Goal: Find specific page/section: Find specific page/section

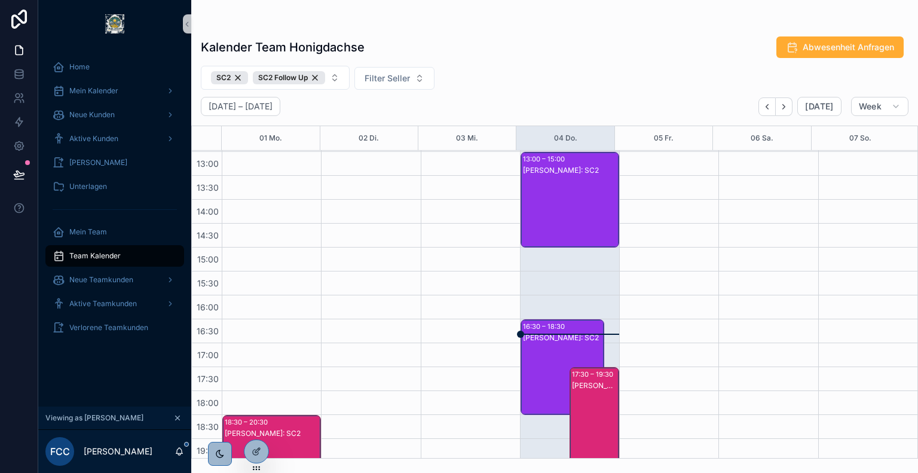
scroll to position [220, 0]
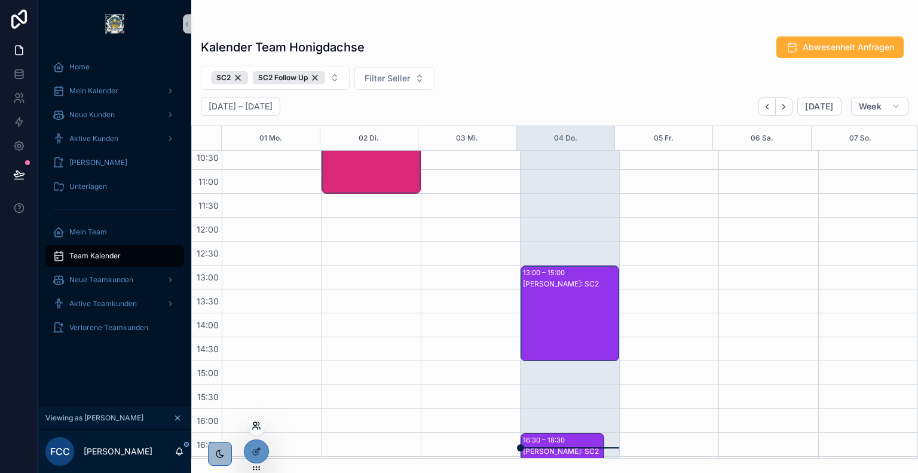
click at [256, 428] on icon at bounding box center [257, 426] width 10 height 10
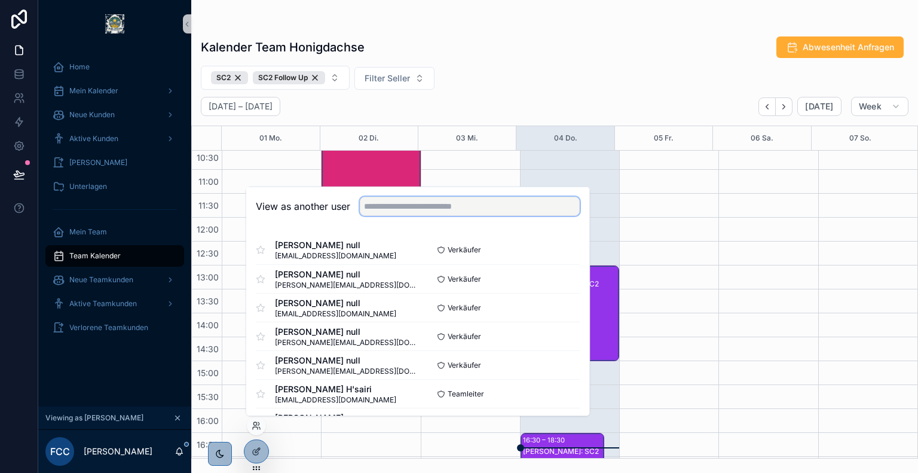
click at [443, 198] on input "text" at bounding box center [470, 206] width 220 height 19
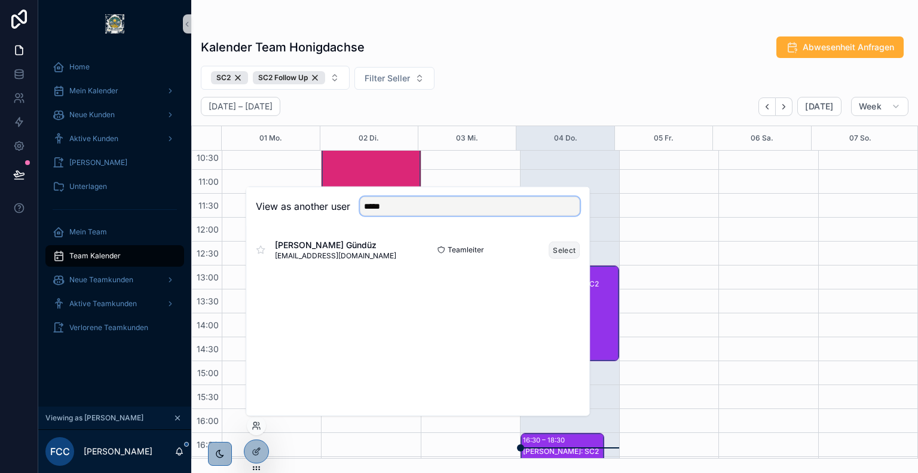
type input "*****"
click at [558, 248] on button "Select" at bounding box center [564, 249] width 31 height 17
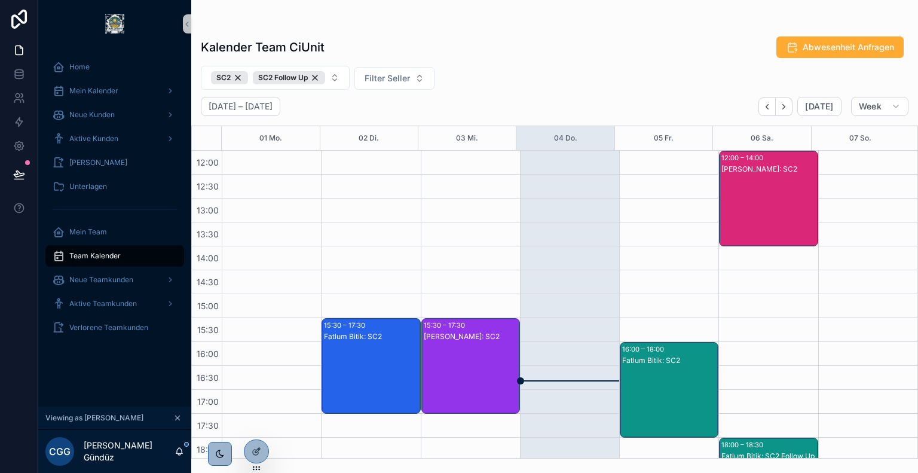
scroll to position [74, 0]
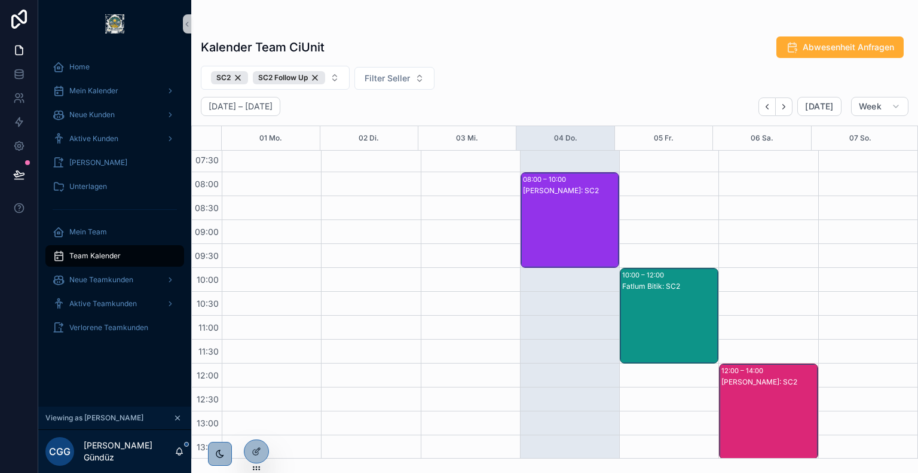
click at [546, 218] on div "[PERSON_NAME]: SC2" at bounding box center [570, 231] width 95 height 93
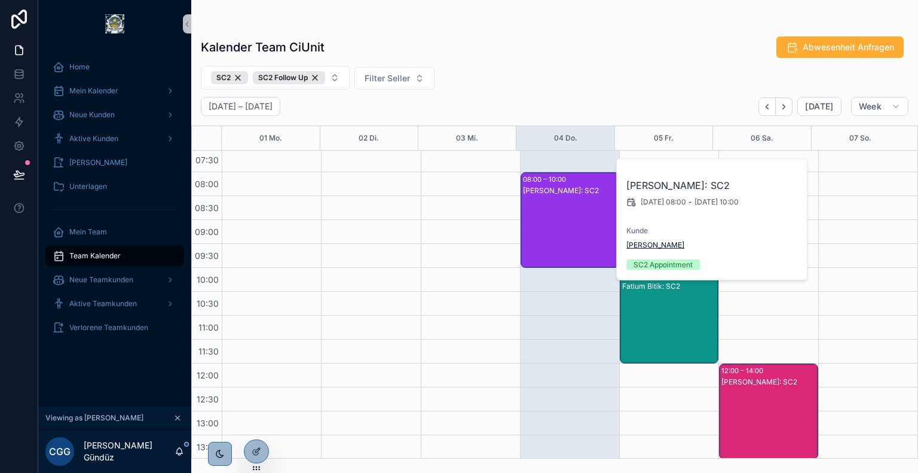
click at [640, 243] on span "[PERSON_NAME]" at bounding box center [655, 245] width 58 height 10
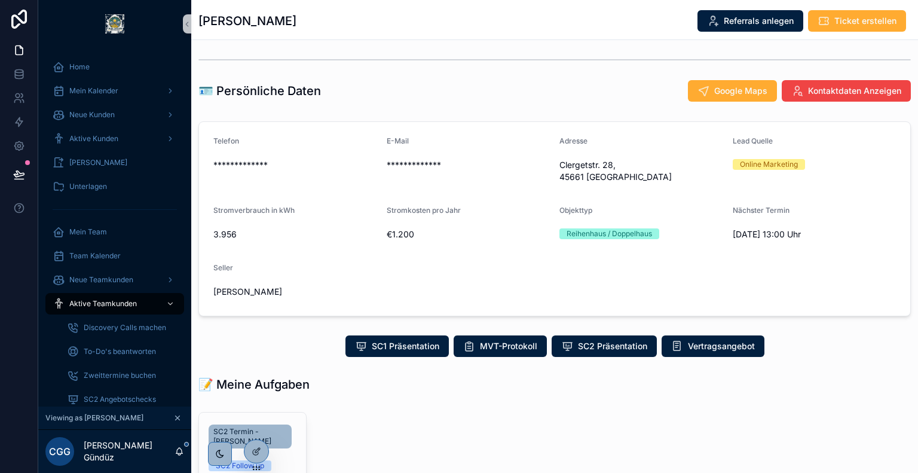
scroll to position [81, 0]
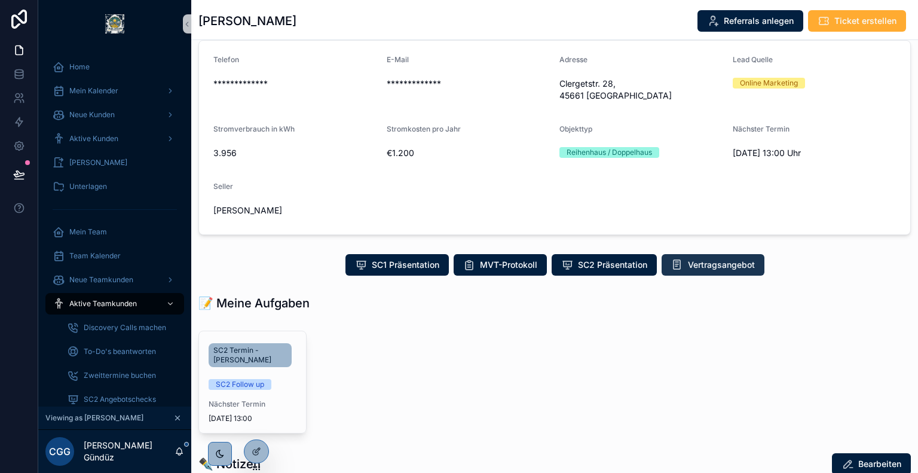
click at [713, 259] on span "Vertragsangebot" at bounding box center [721, 265] width 67 height 12
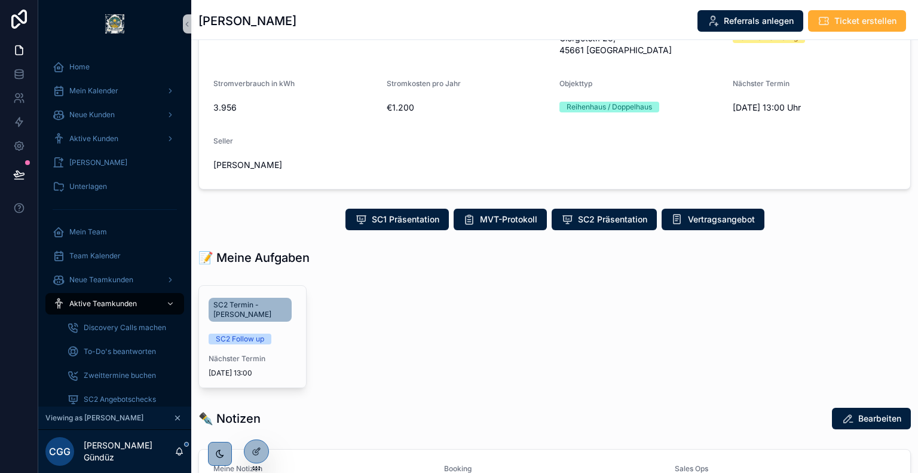
scroll to position [129, 0]
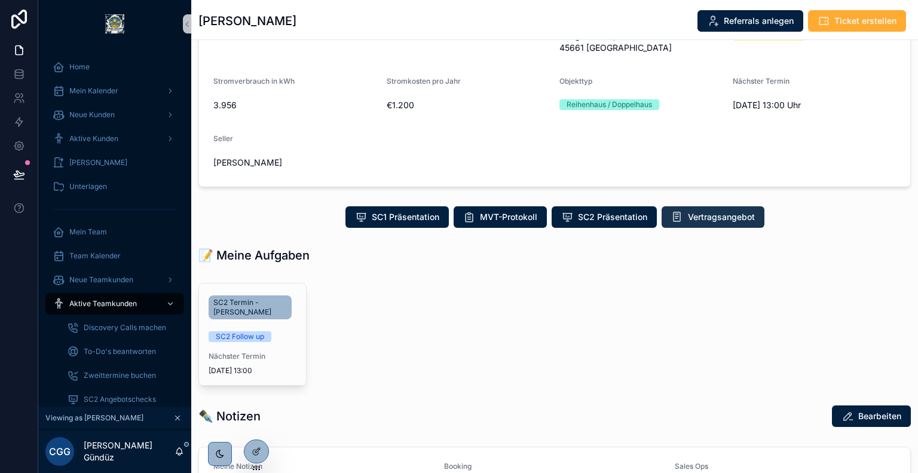
click at [712, 211] on span "Vertragsangebot" at bounding box center [721, 217] width 67 height 12
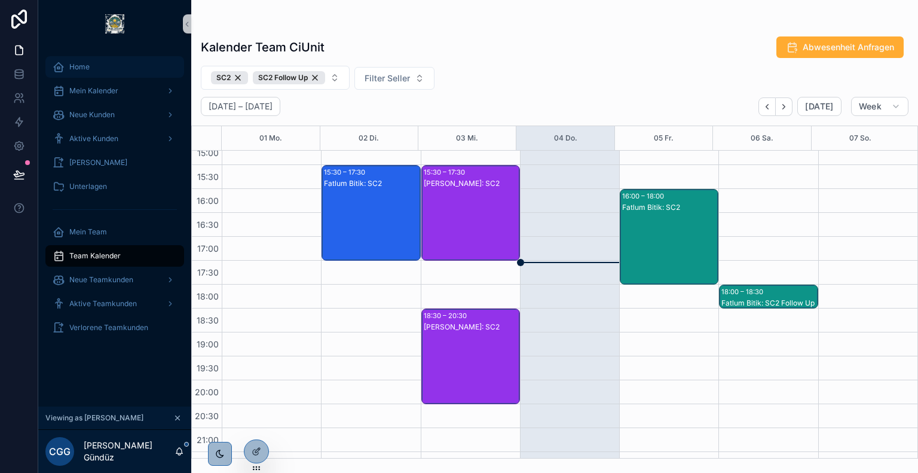
scroll to position [457, 0]
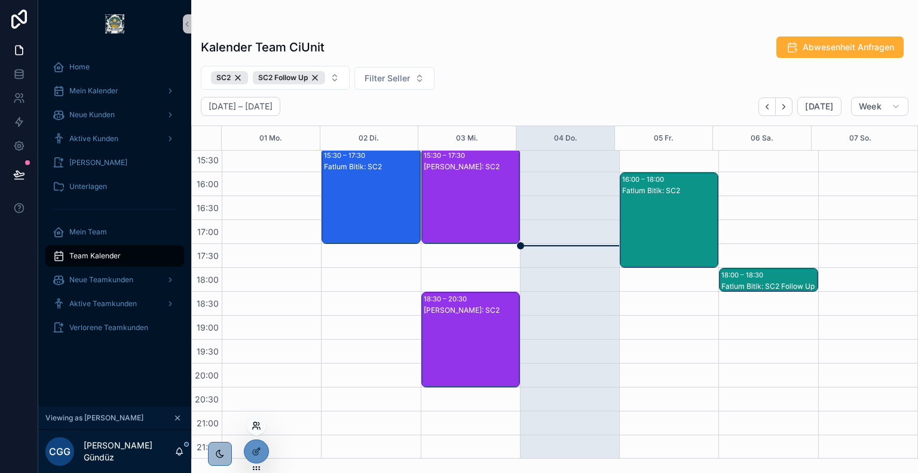
click at [257, 425] on icon at bounding box center [257, 426] width 10 height 10
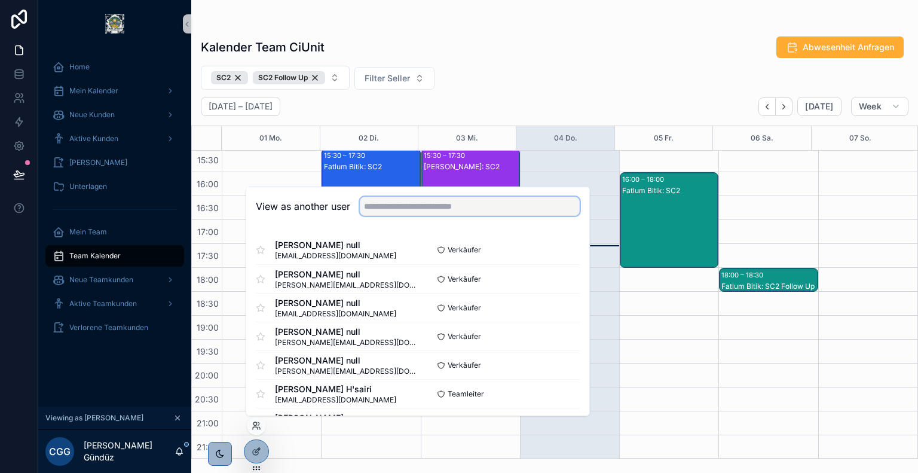
click at [439, 198] on input "text" at bounding box center [470, 206] width 220 height 19
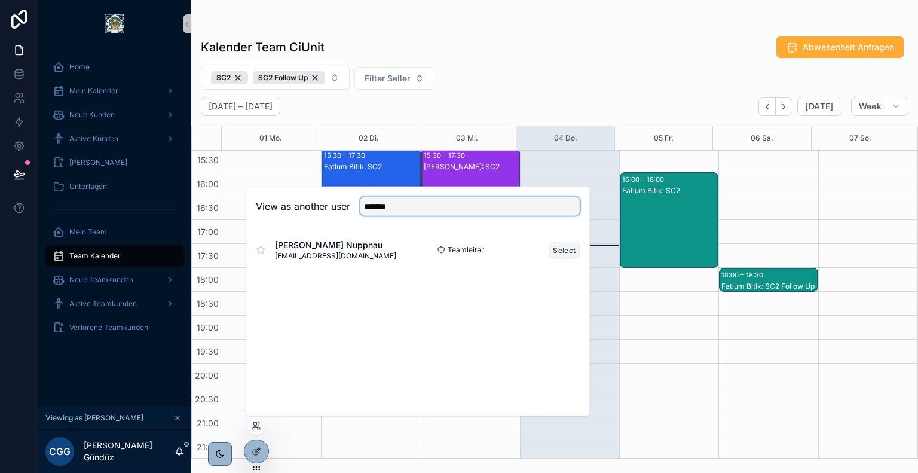
type input "*******"
click at [573, 253] on button "Select" at bounding box center [564, 249] width 31 height 17
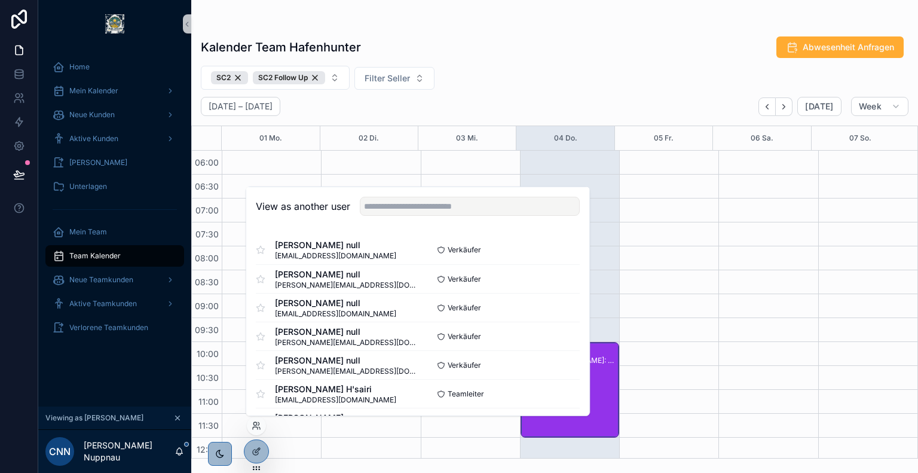
scroll to position [287, 0]
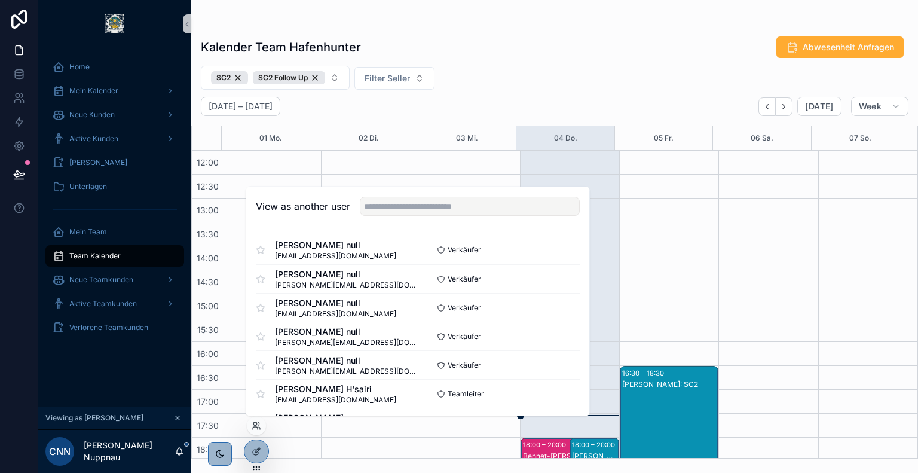
click at [484, 37] on div "Kalender Team Hafenhunter Abwesenheit Anfragen" at bounding box center [555, 47] width 708 height 23
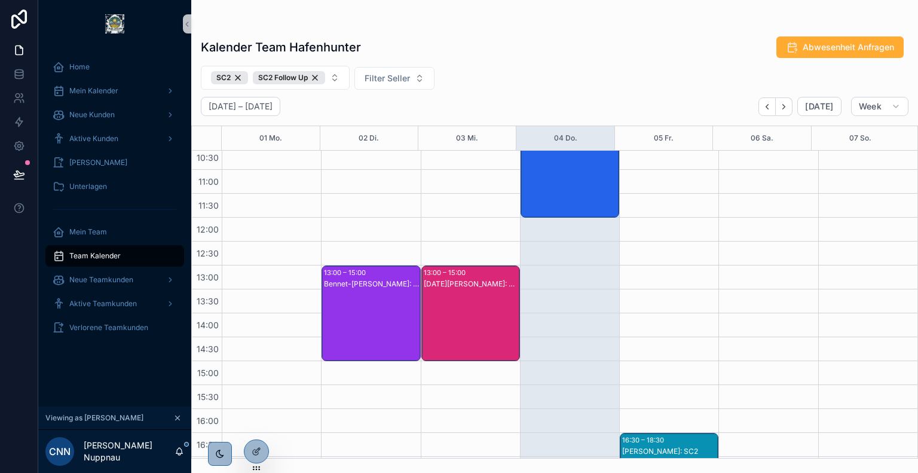
scroll to position [221, 0]
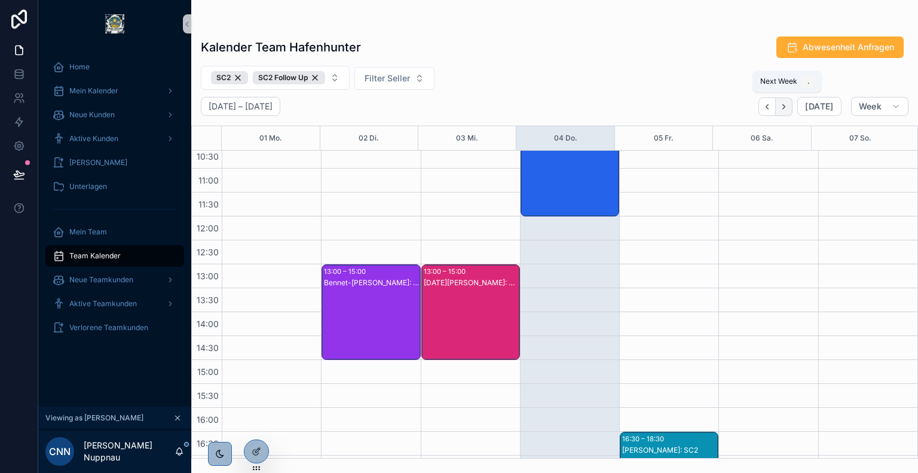
click at [787, 111] on button "Next" at bounding box center [784, 106] width 17 height 19
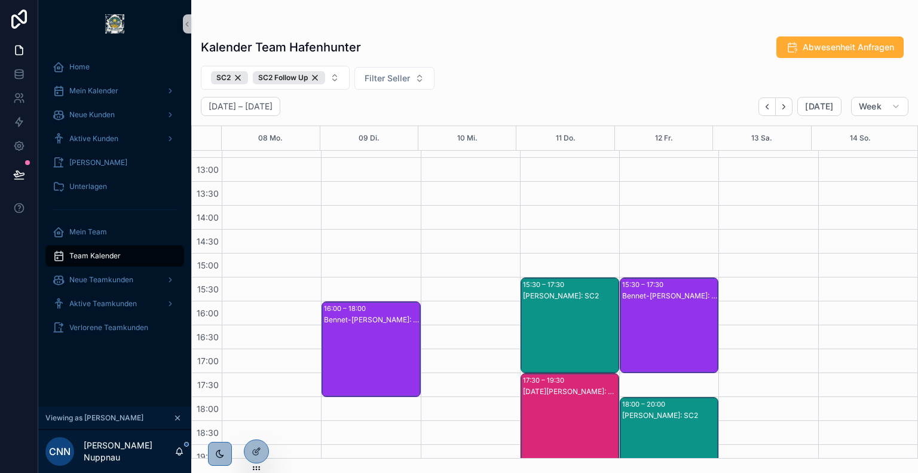
scroll to position [331, 0]
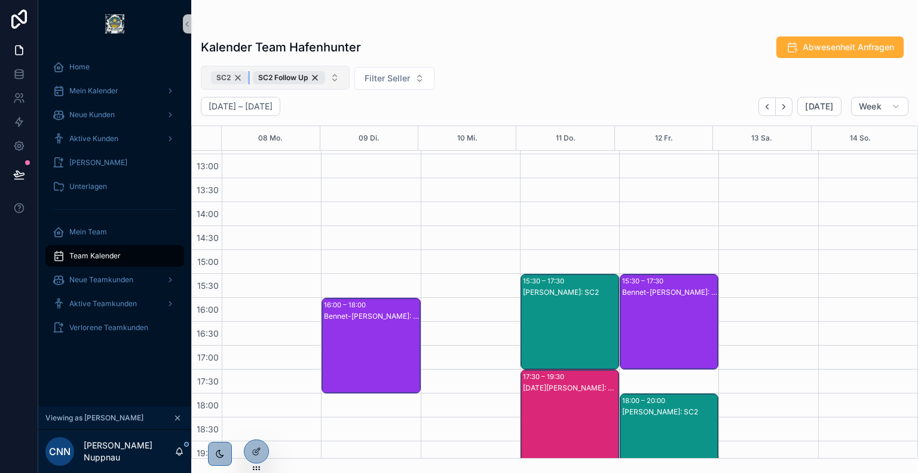
click at [241, 80] on div "SC2" at bounding box center [229, 77] width 37 height 13
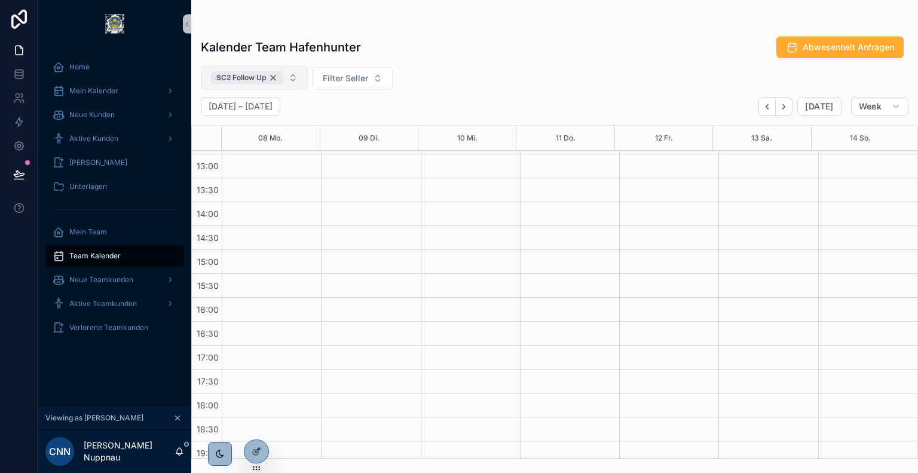
click at [276, 80] on div "SC2 Follow Up" at bounding box center [247, 77] width 72 height 13
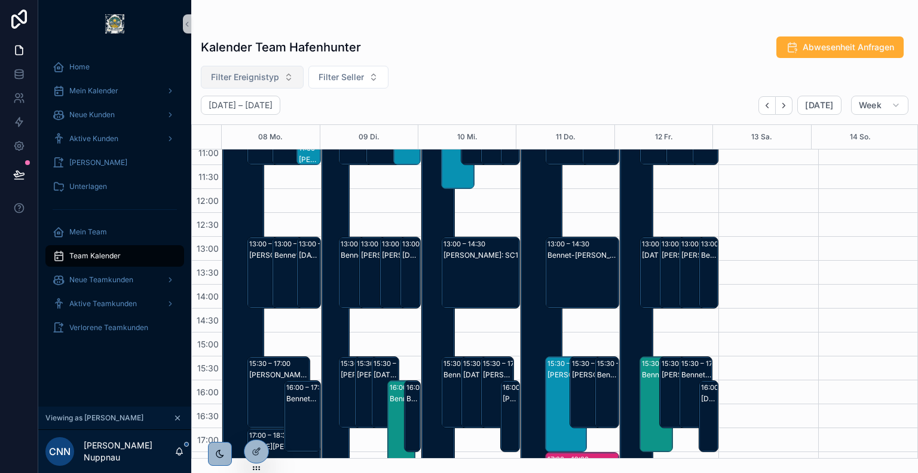
scroll to position [134, 0]
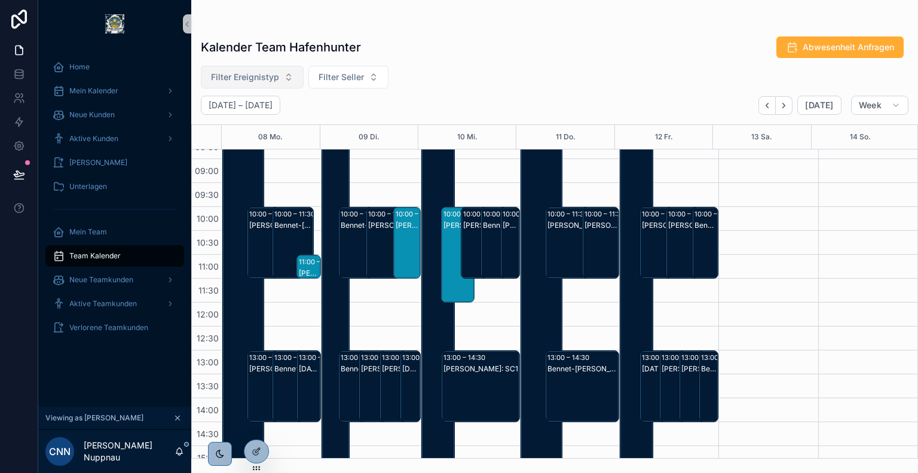
click at [263, 225] on div "[PERSON_NAME]: SC1" at bounding box center [268, 226] width 38 height 10
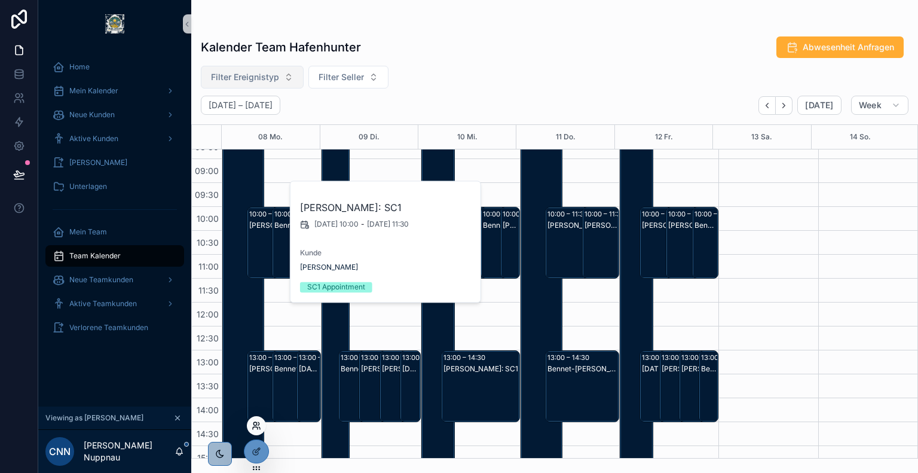
click at [256, 427] on icon at bounding box center [257, 426] width 10 height 10
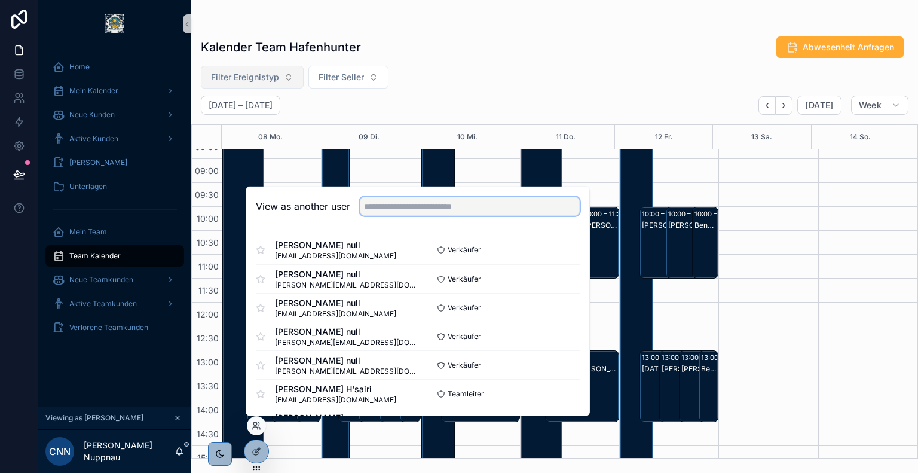
click at [461, 212] on input "text" at bounding box center [470, 206] width 220 height 19
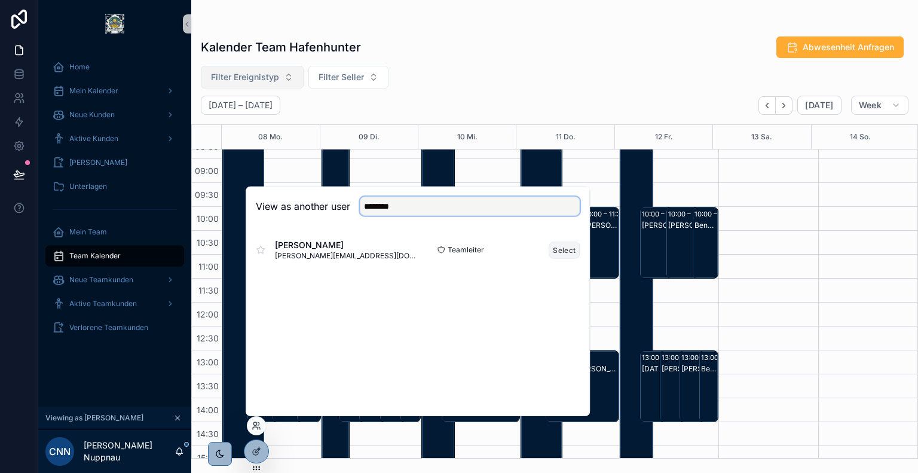
type input "********"
click at [557, 247] on button "Select" at bounding box center [564, 249] width 31 height 17
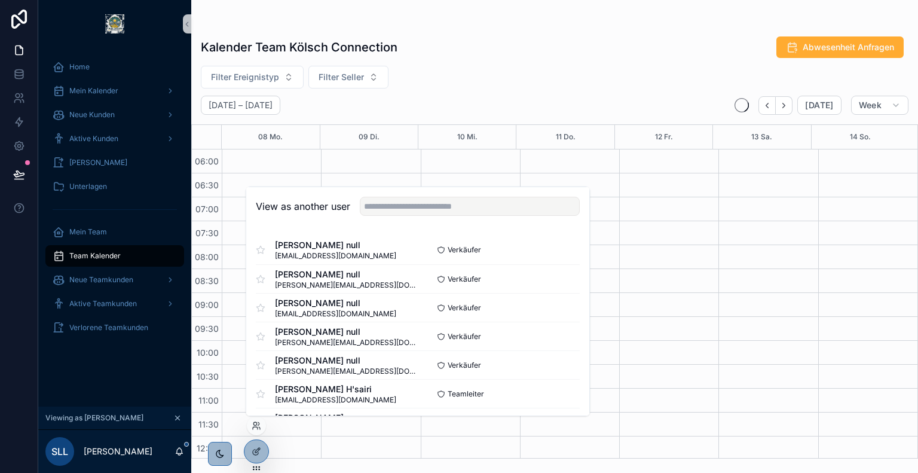
scroll to position [287, 0]
click at [458, 54] on div "Kalender Team Kölsch Connection Abwesenheit Anfragen" at bounding box center [555, 47] width 708 height 23
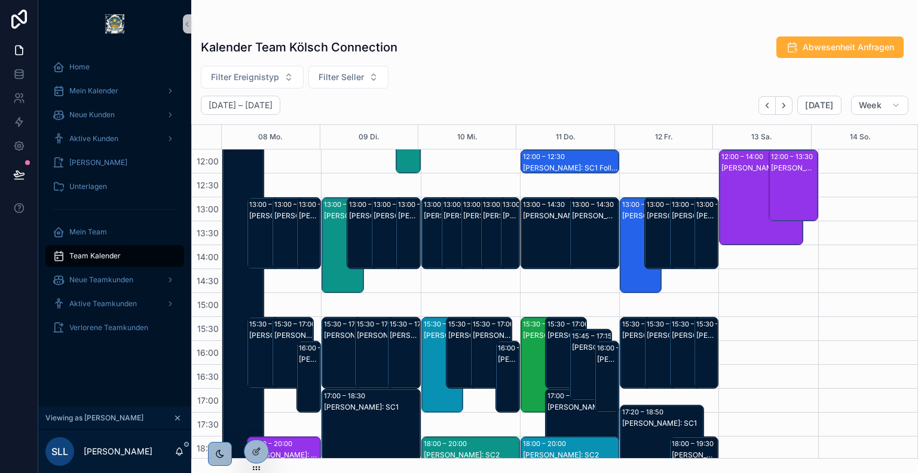
scroll to position [427, 0]
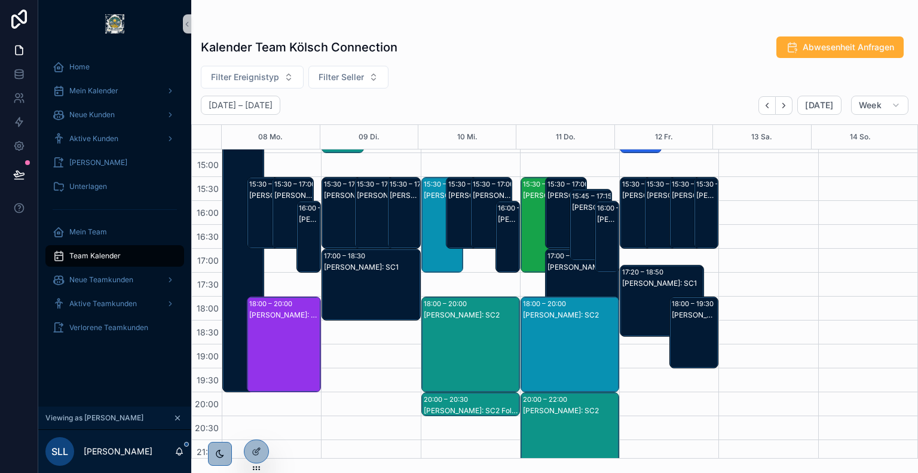
click at [580, 227] on div "[PERSON_NAME]: SC1" at bounding box center [591, 236] width 38 height 69
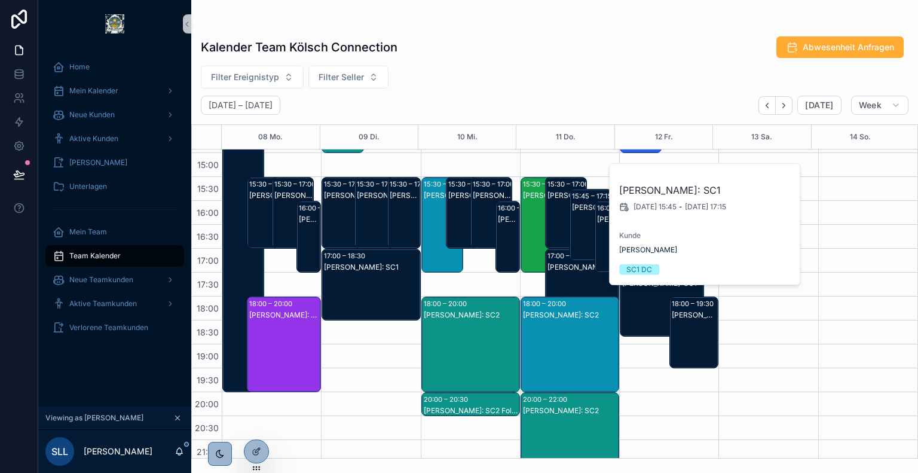
click at [603, 232] on div "[PERSON_NAME]: SC1" at bounding box center [607, 248] width 21 height 69
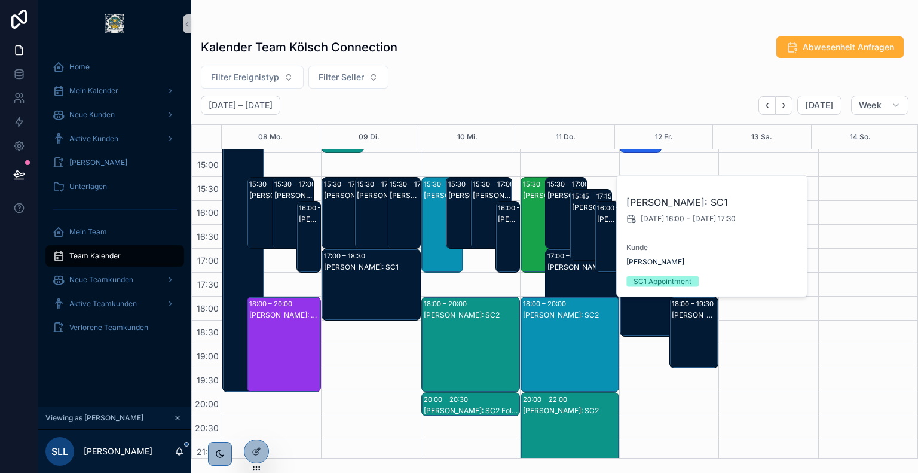
click at [549, 209] on div "[PERSON_NAME]: SC1" at bounding box center [567, 224] width 38 height 69
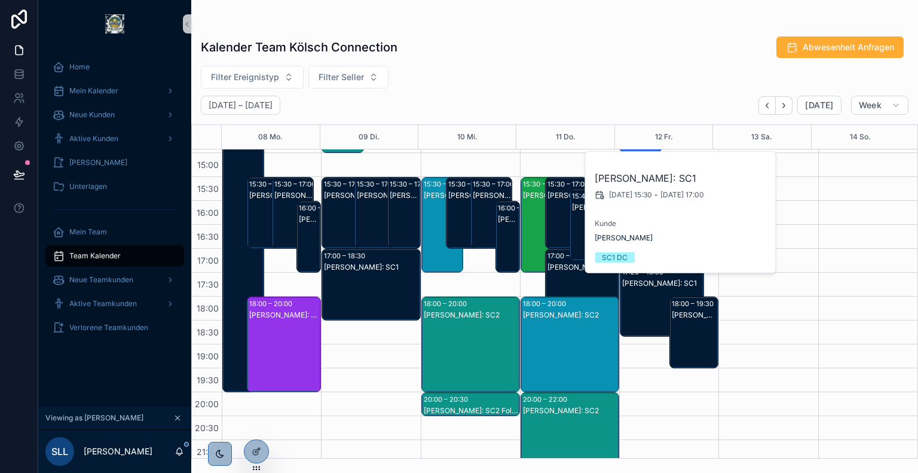
click at [564, 279] on div "[PERSON_NAME]: SC1" at bounding box center [583, 296] width 71 height 69
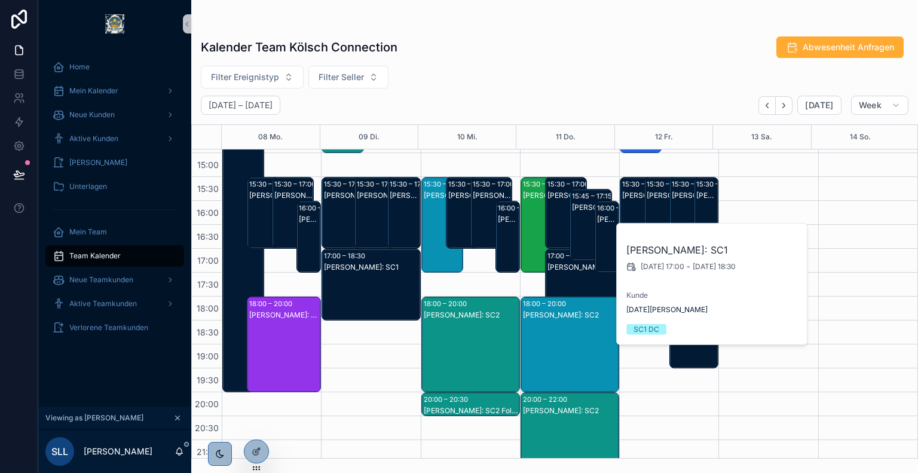
click at [564, 301] on div "18:00 – 20:00" at bounding box center [546, 304] width 46 height 12
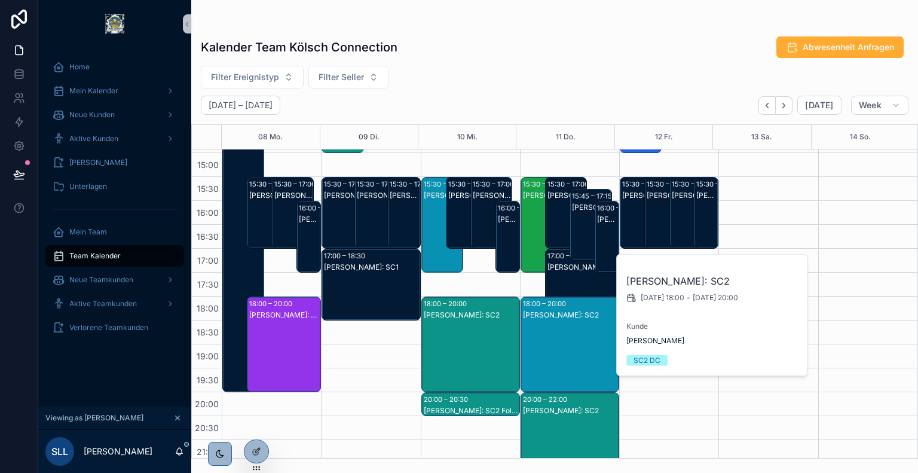
scroll to position [455, 0]
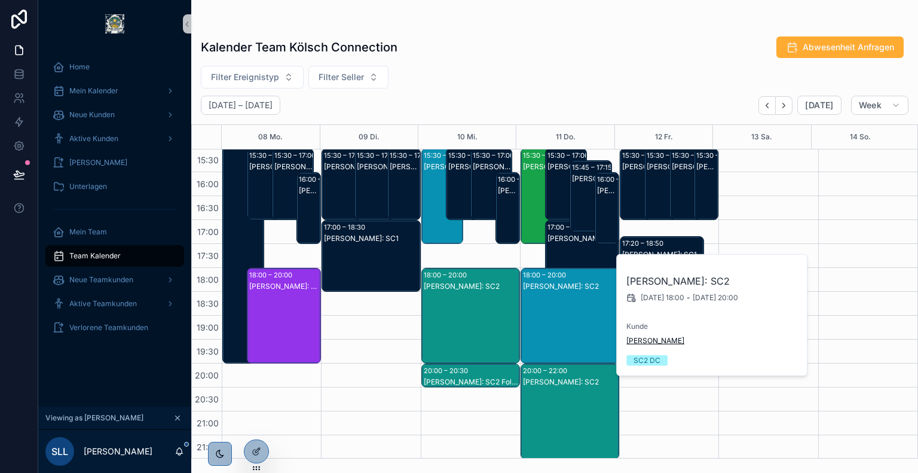
click at [648, 340] on span "[PERSON_NAME]" at bounding box center [655, 341] width 58 height 10
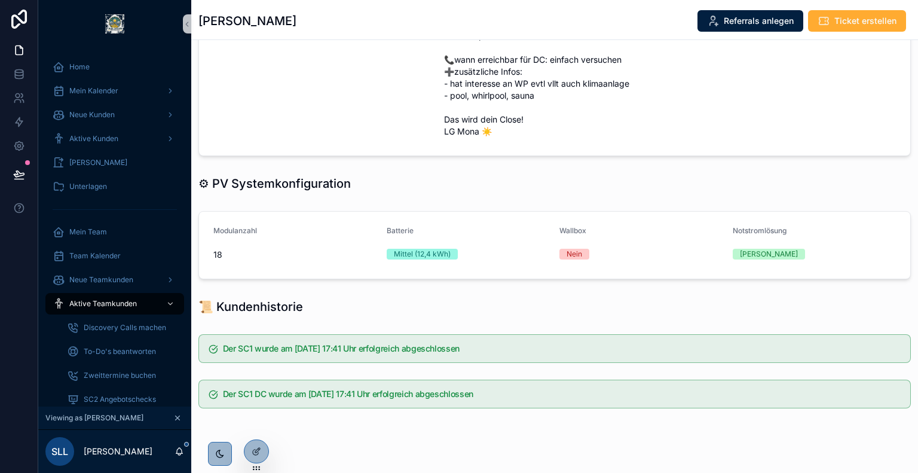
scroll to position [762, 0]
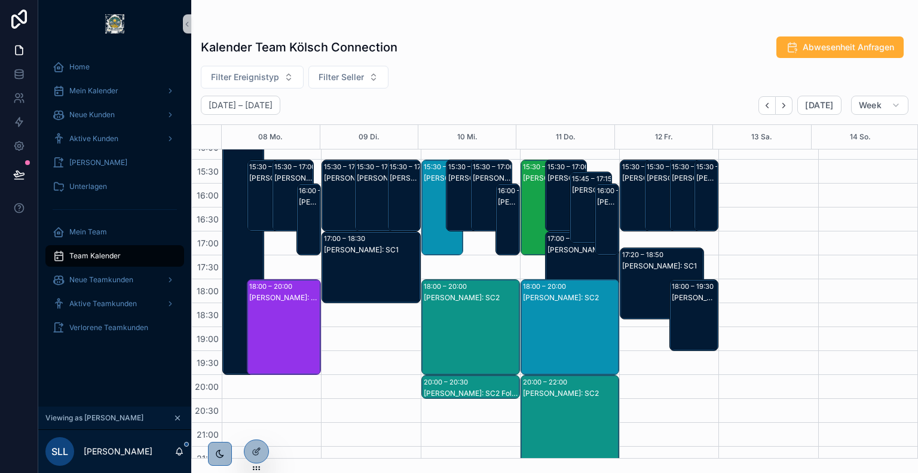
scroll to position [447, 0]
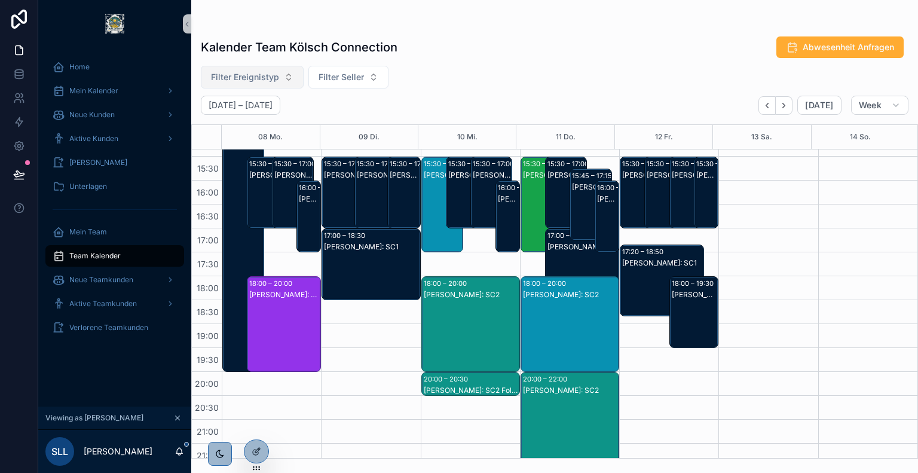
click at [274, 80] on span "Filter Ereignistyp" at bounding box center [245, 77] width 68 height 12
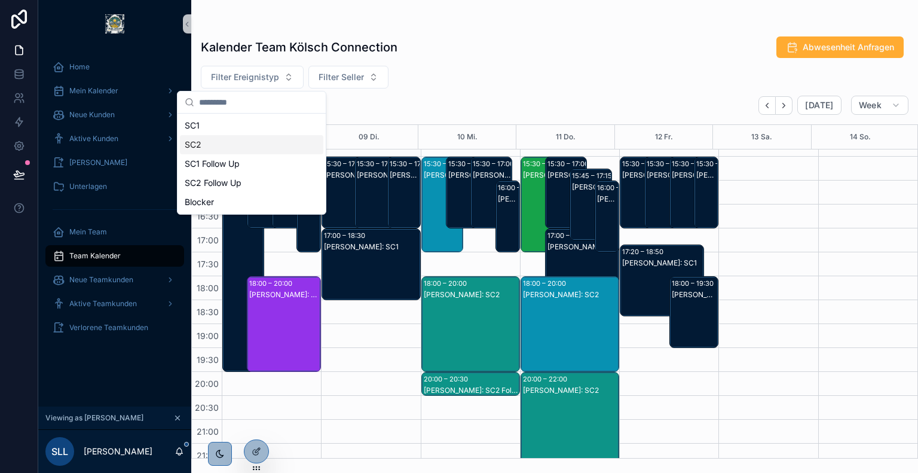
click at [218, 148] on div "SC2" at bounding box center [251, 144] width 143 height 19
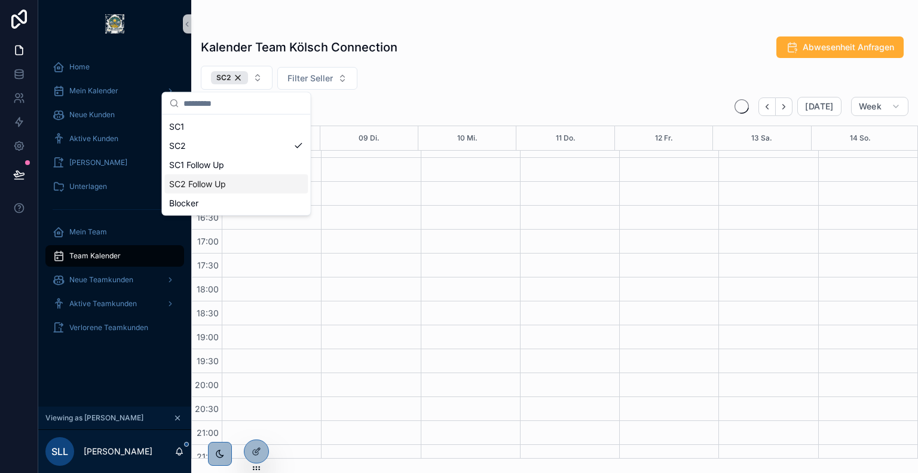
click at [241, 182] on div "SC2 Follow Up" at bounding box center [235, 184] width 143 height 19
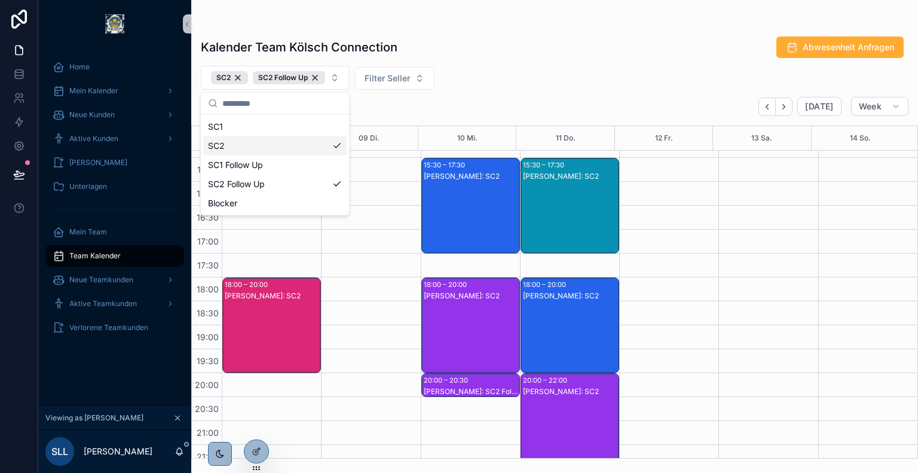
click at [562, 30] on div "Kalender Team Kölsch Connection Abwesenheit Anfragen SC2 SC2 Follow Up Filter S…" at bounding box center [554, 244] width 727 height 430
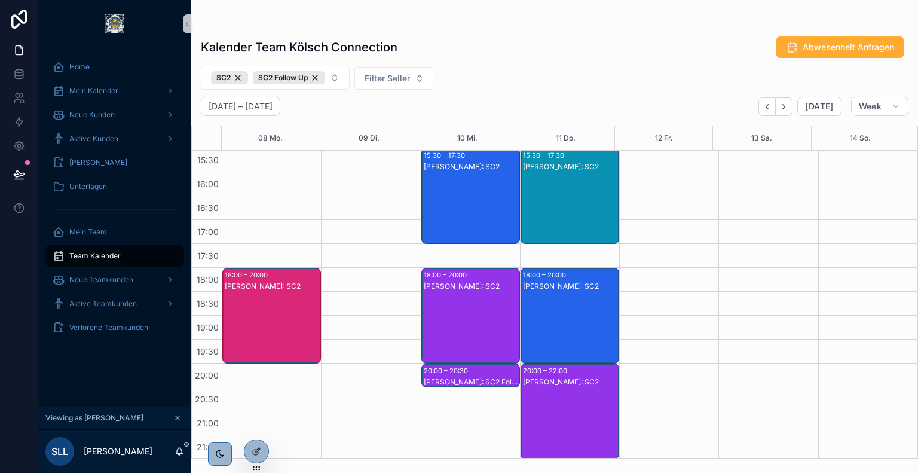
click at [556, 392] on div "[PERSON_NAME]: SC2" at bounding box center [570, 423] width 95 height 93
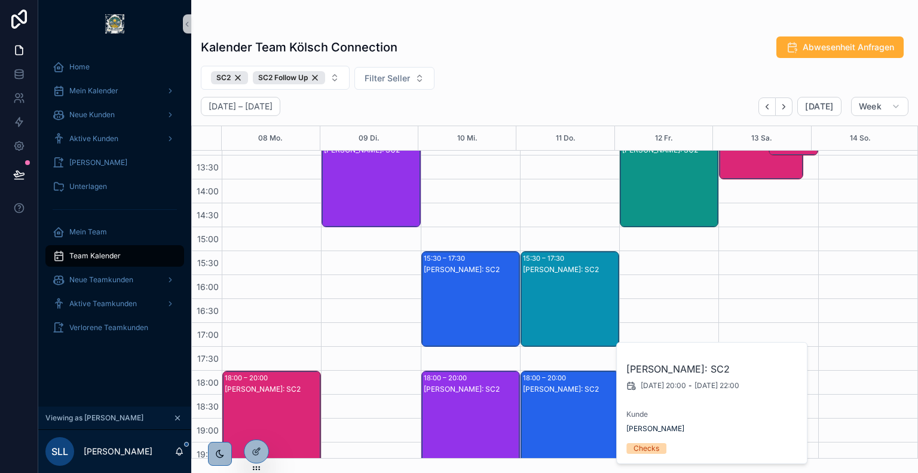
scroll to position [409, 0]
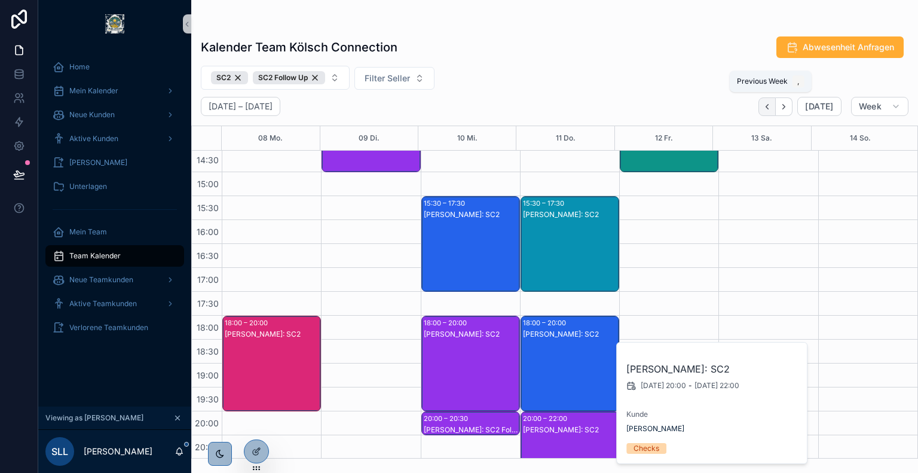
click at [770, 109] on icon "Back" at bounding box center [767, 106] width 9 height 9
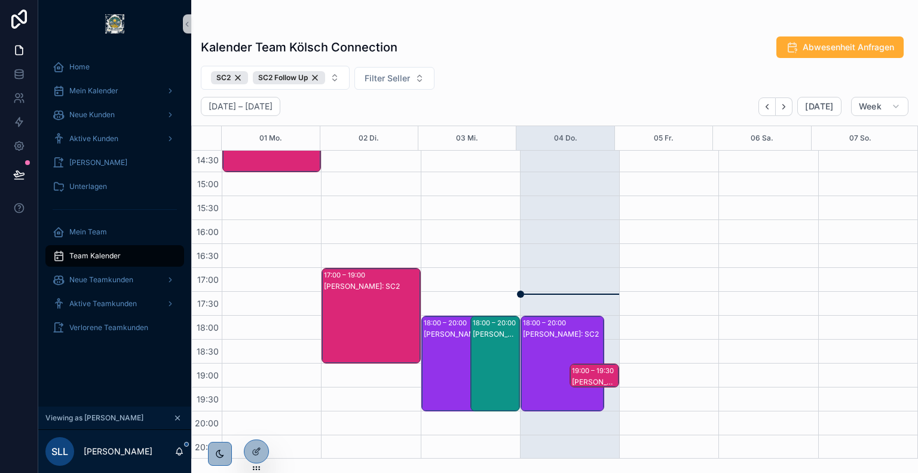
scroll to position [457, 0]
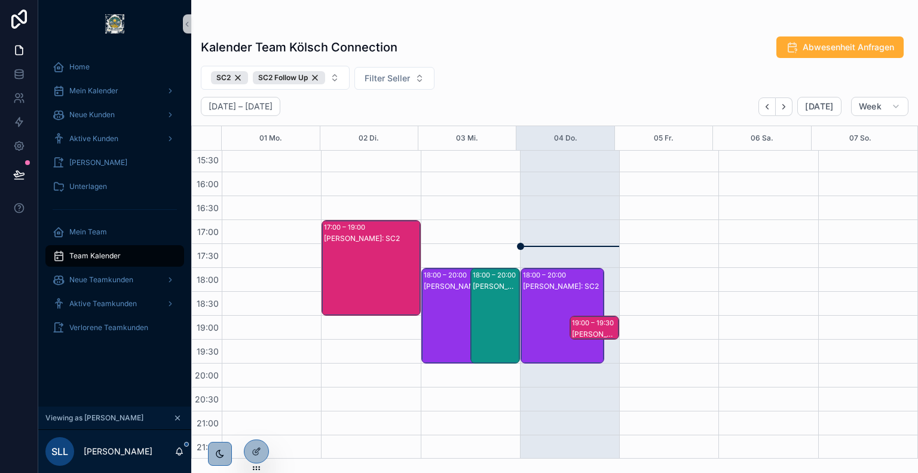
click at [572, 319] on div "19:00 – 19:30" at bounding box center [594, 323] width 45 height 12
click at [558, 297] on div "[PERSON_NAME]: SC2" at bounding box center [563, 327] width 80 height 93
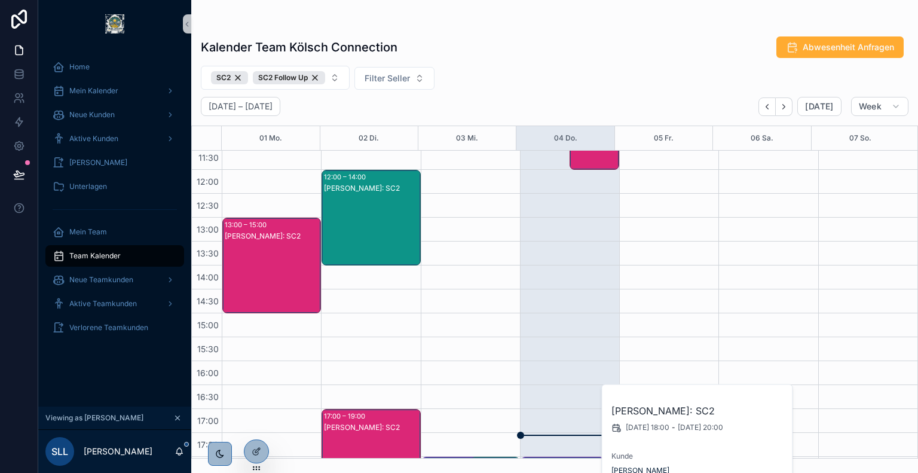
scroll to position [139, 0]
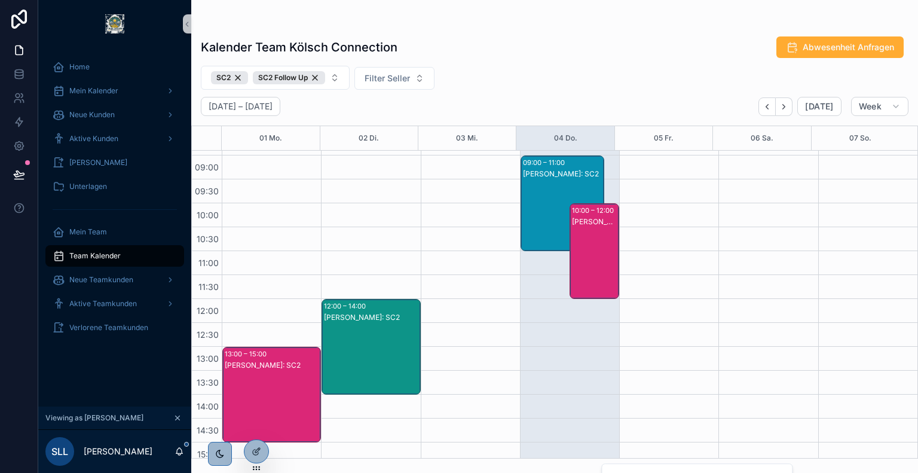
click at [595, 231] on div "[PERSON_NAME]: SC2" at bounding box center [595, 262] width 46 height 93
click at [548, 196] on div "[PERSON_NAME]: SC2" at bounding box center [563, 215] width 80 height 93
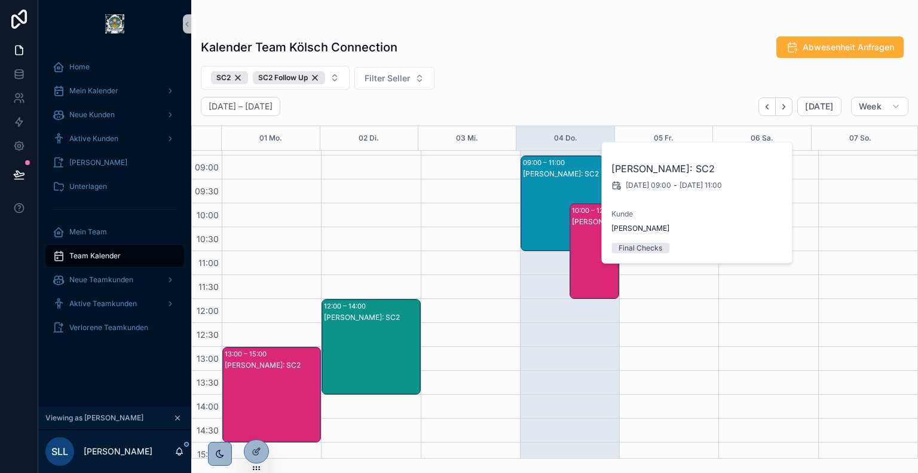
click at [583, 224] on div "[PERSON_NAME]: SC2" at bounding box center [595, 222] width 46 height 10
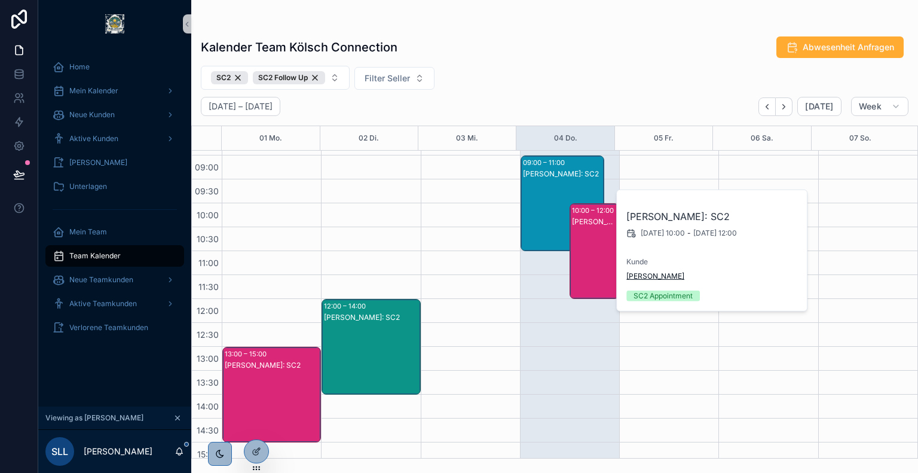
click at [652, 277] on span "[PERSON_NAME]" at bounding box center [655, 276] width 58 height 10
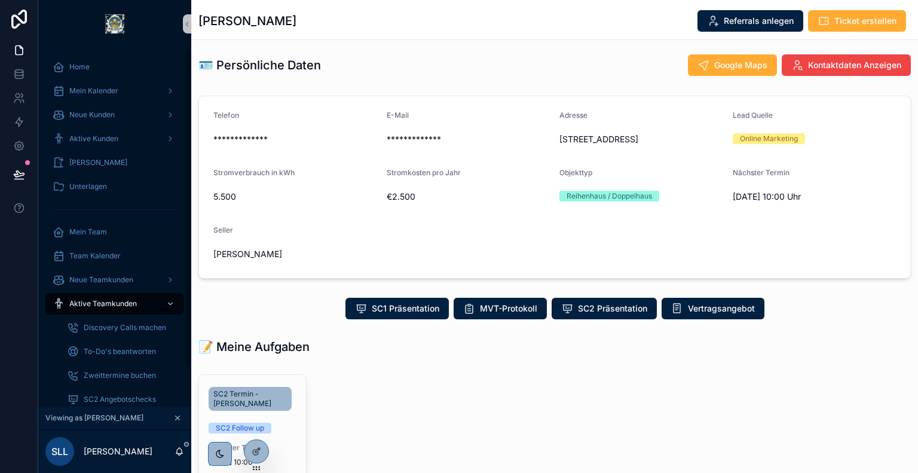
scroll to position [167, 0]
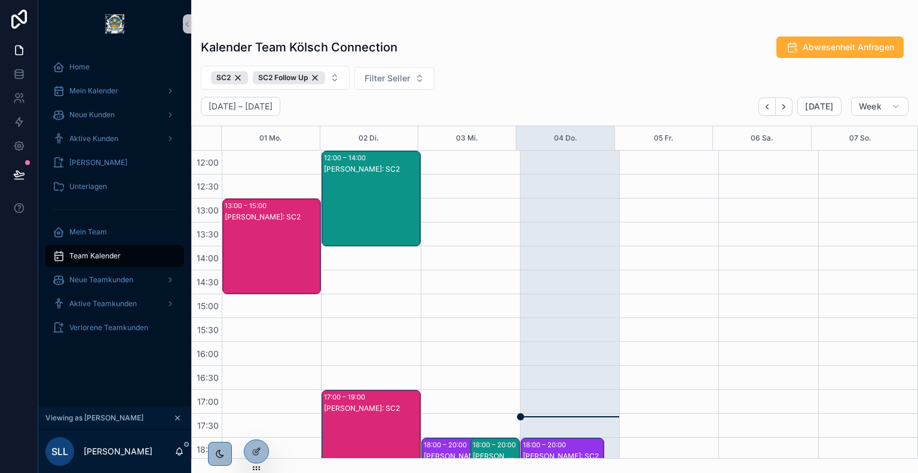
scroll to position [457, 0]
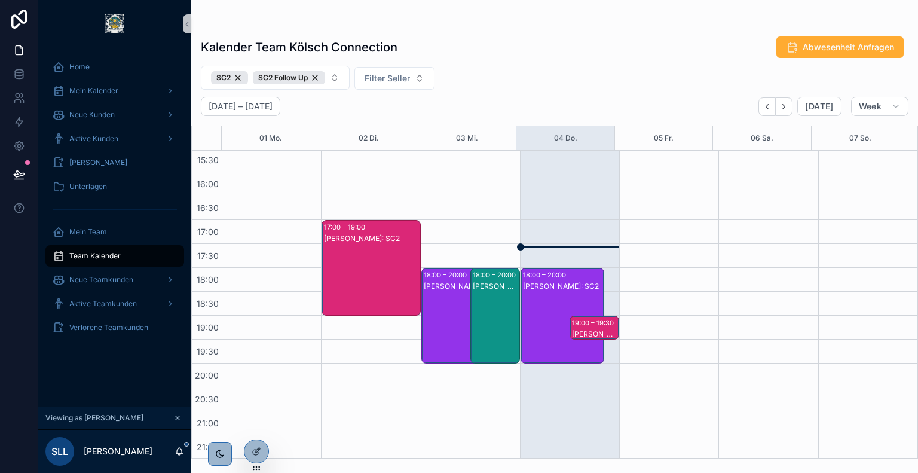
click at [581, 321] on div "19:00 – 19:30" at bounding box center [594, 323] width 45 height 12
click at [561, 293] on div "[PERSON_NAME]: SC2" at bounding box center [563, 327] width 80 height 93
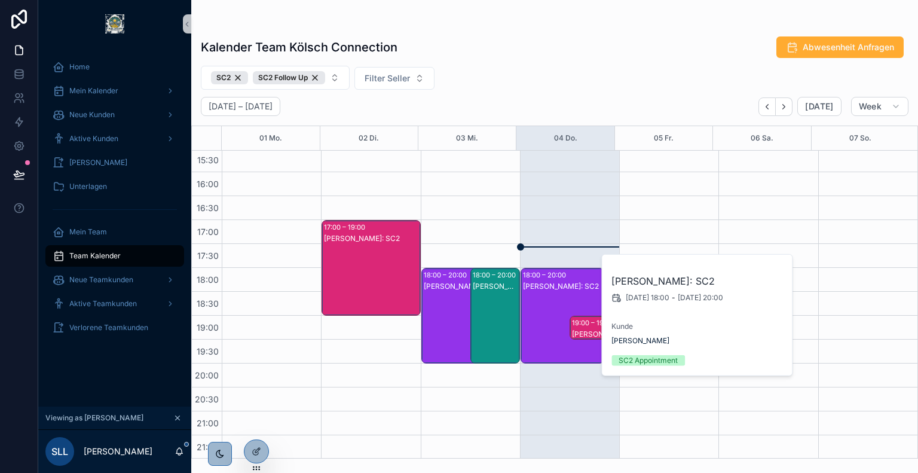
click at [595, 327] on div "19:00 – 19:30" at bounding box center [594, 323] width 45 height 12
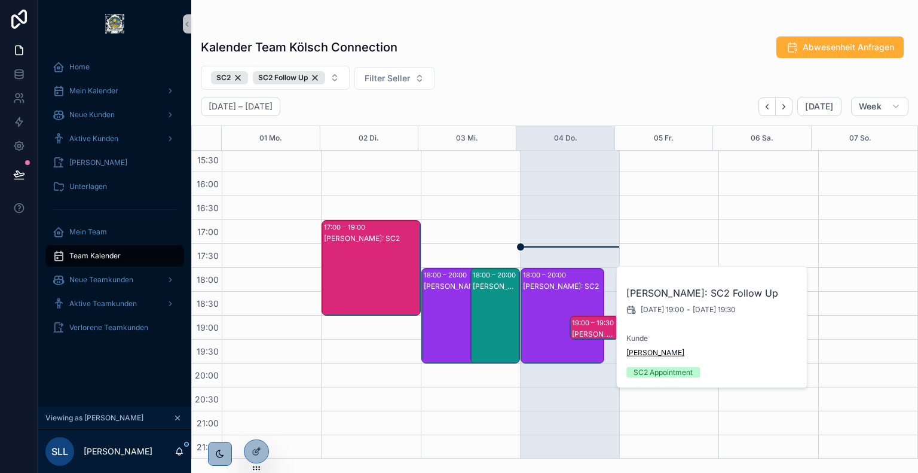
click at [643, 348] on span "[PERSON_NAME]" at bounding box center [655, 353] width 58 height 10
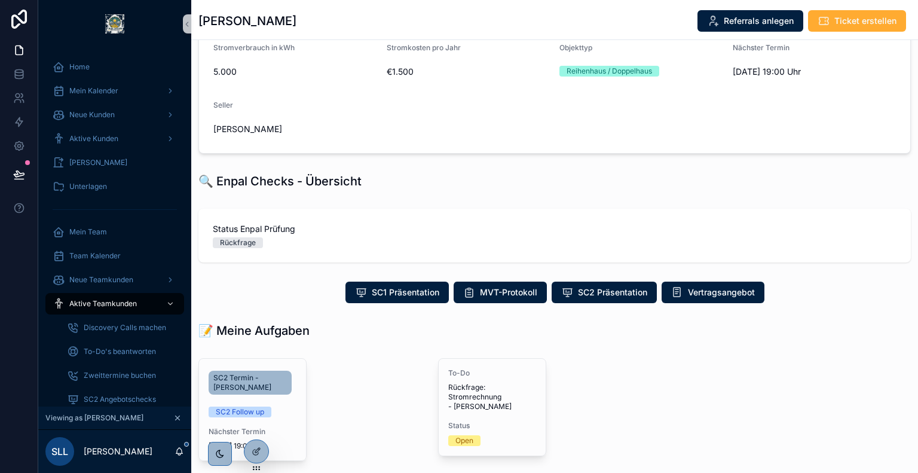
scroll to position [258, 0]
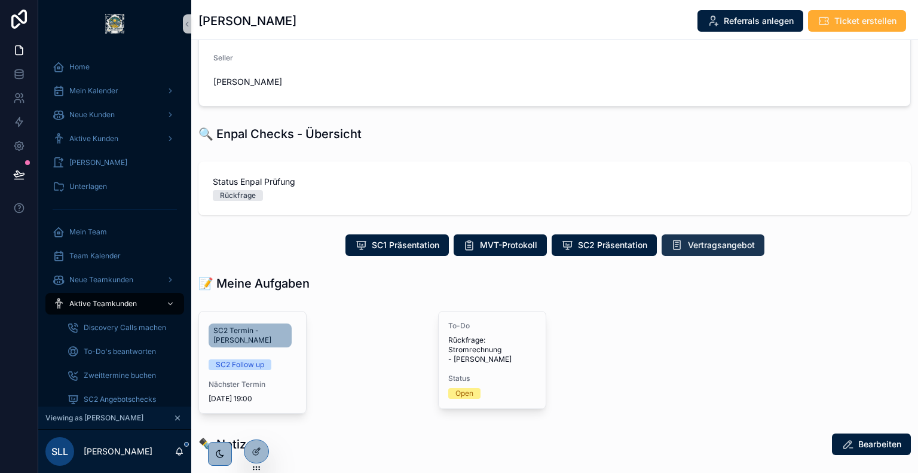
click at [711, 239] on button "Vertragsangebot" at bounding box center [713, 245] width 103 height 22
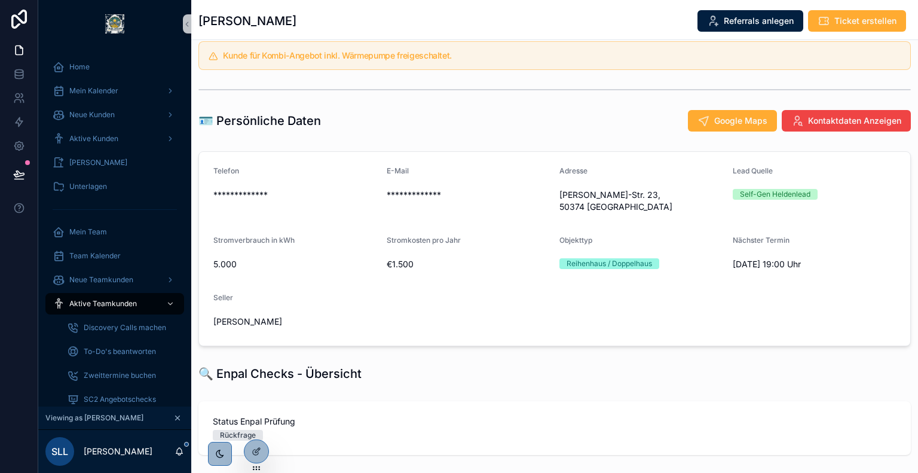
scroll to position [0, 0]
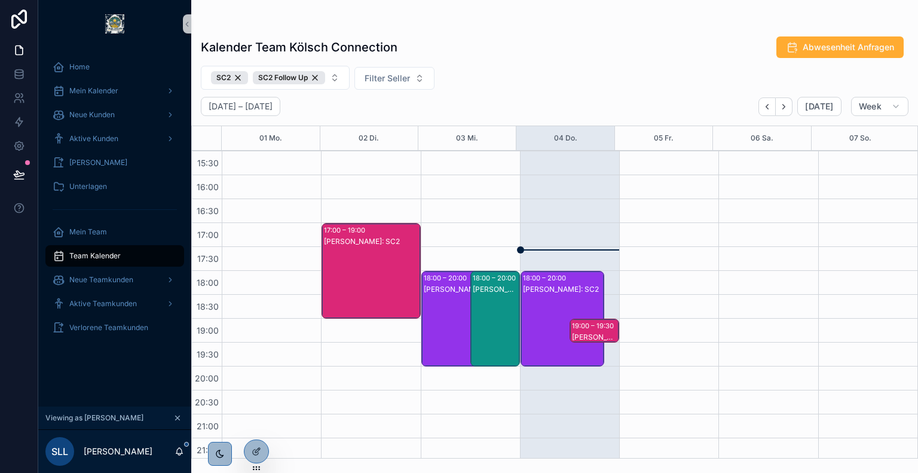
scroll to position [457, 0]
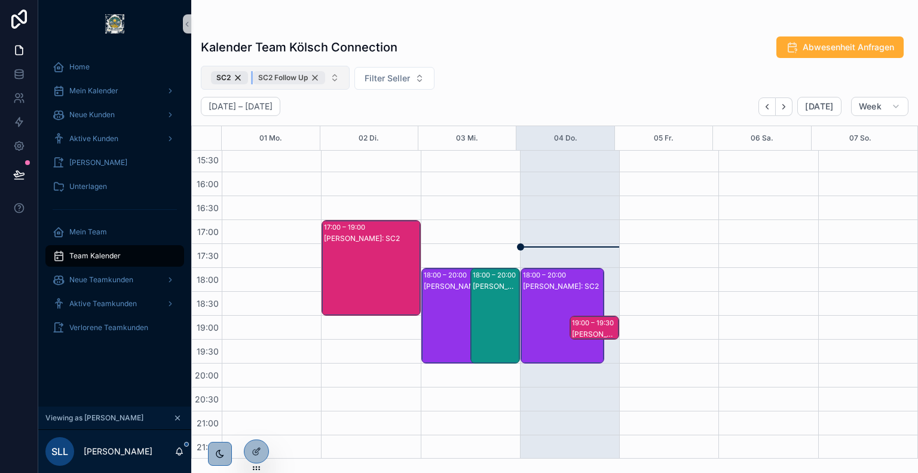
click at [314, 80] on div "SC2 Follow Up" at bounding box center [289, 77] width 72 height 13
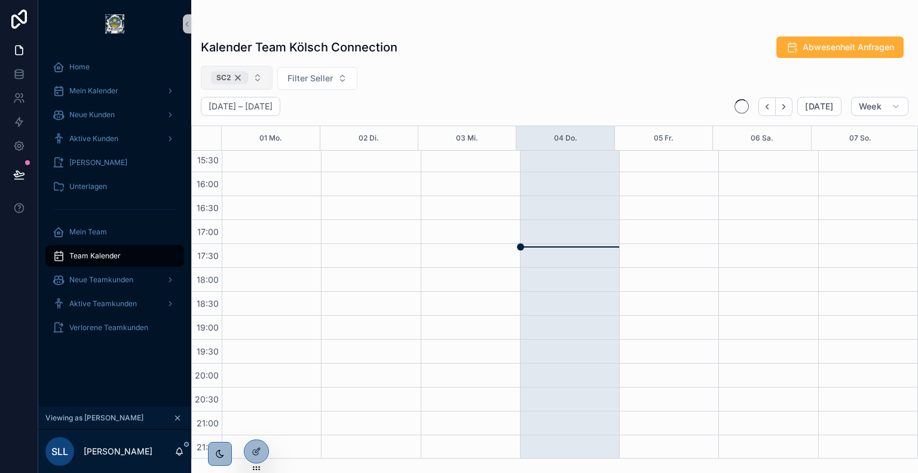
click at [237, 77] on div "SC2" at bounding box center [229, 77] width 37 height 13
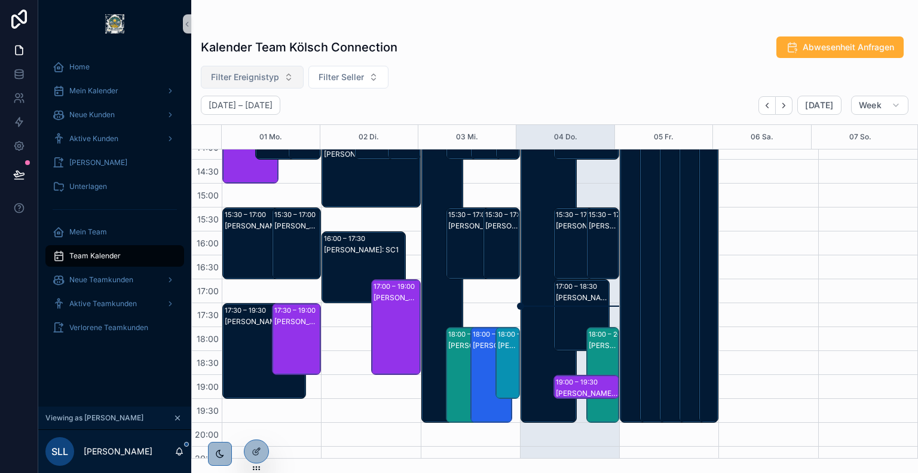
scroll to position [396, 0]
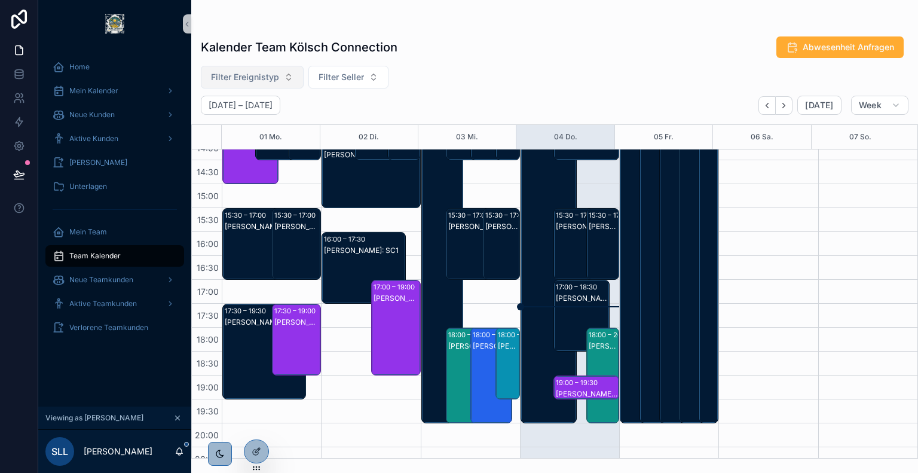
click at [598, 237] on div "[PERSON_NAME]: SC1" at bounding box center [603, 255] width 29 height 69
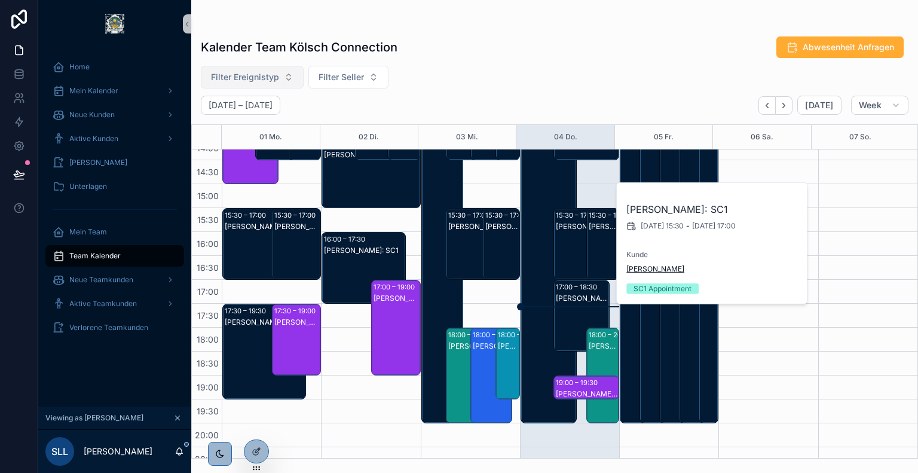
click at [653, 270] on span "[PERSON_NAME]" at bounding box center [655, 269] width 58 height 10
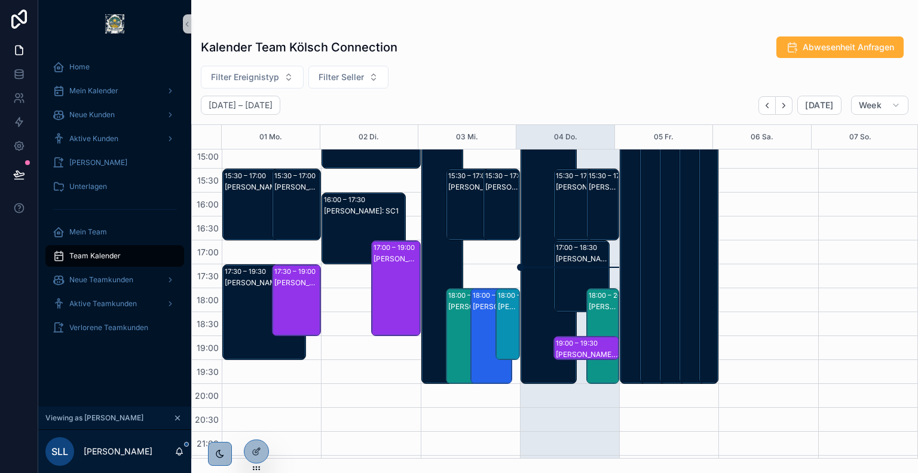
scroll to position [451, 0]
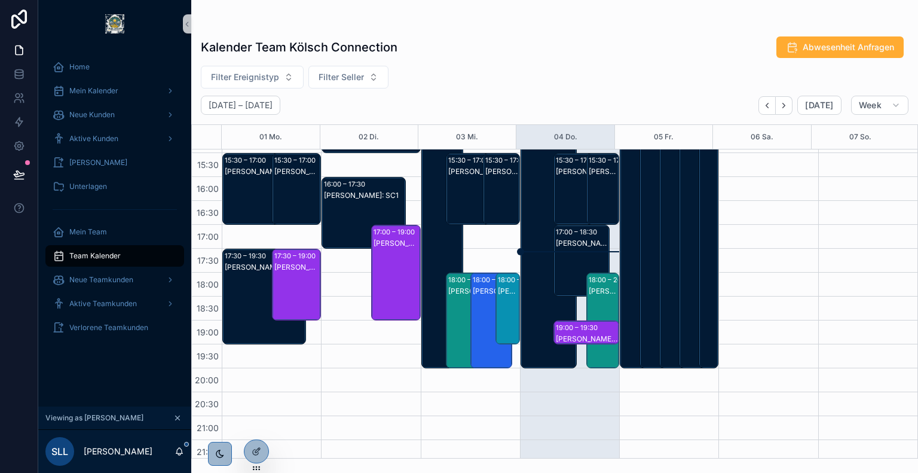
click at [589, 293] on div "[PERSON_NAME]: SC2" at bounding box center [603, 291] width 29 height 10
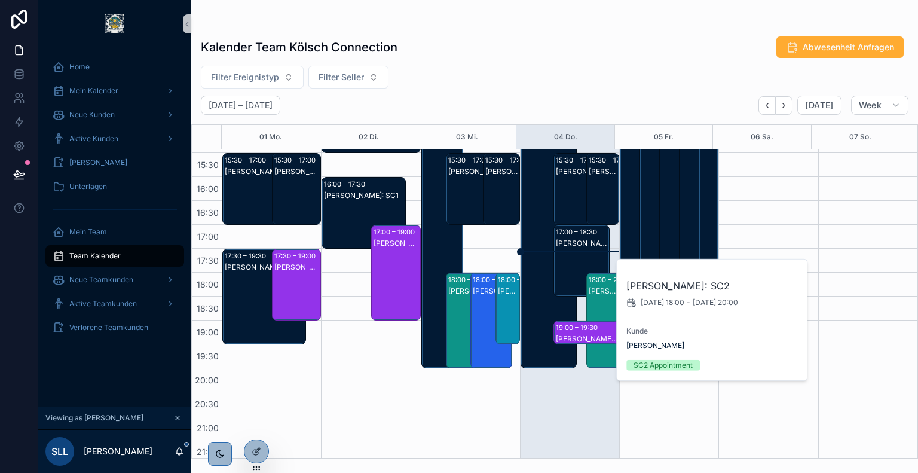
click at [562, 328] on div "19:00 – 19:30" at bounding box center [578, 328] width 45 height 12
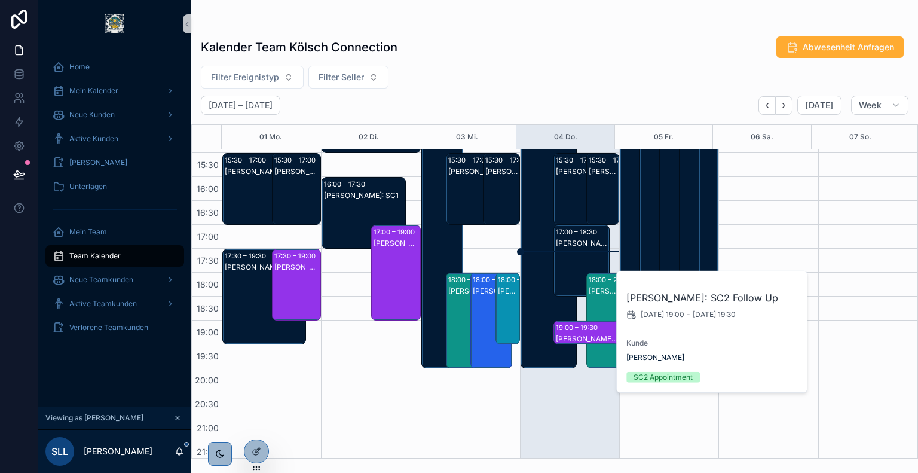
click at [535, 289] on div "[PERSON_NAME]: Krankheit" at bounding box center [549, 93] width 53 height 571
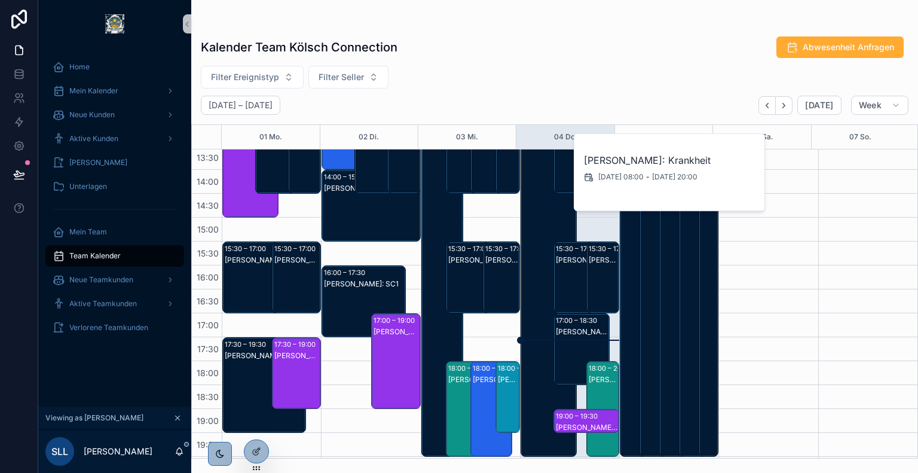
scroll to position [357, 0]
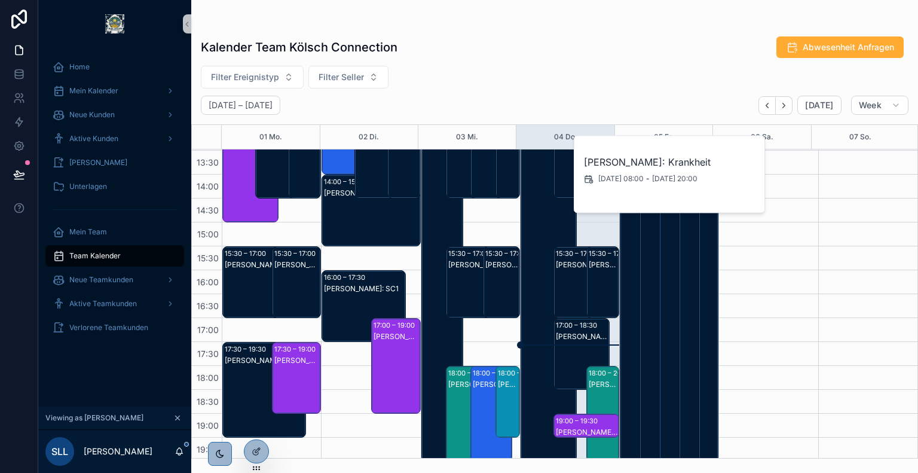
click at [589, 292] on div "[PERSON_NAME]: SC1" at bounding box center [603, 293] width 29 height 69
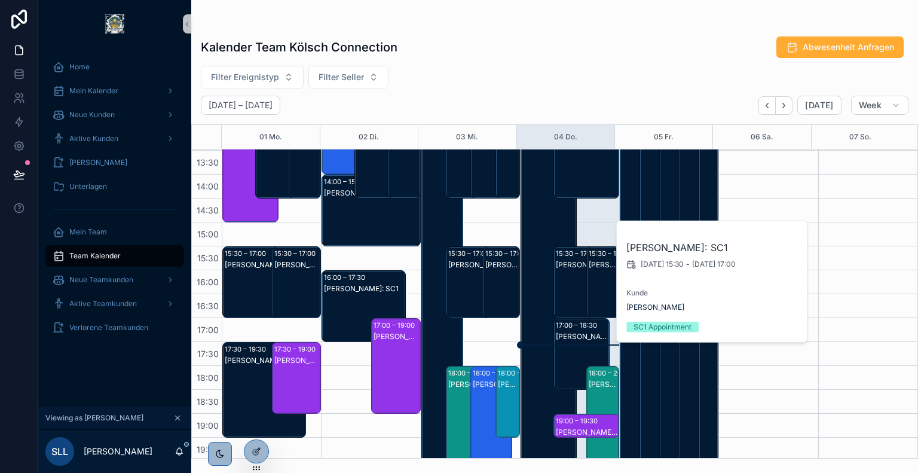
click at [573, 289] on div "[PERSON_NAME]: SC1" at bounding box center [582, 293] width 53 height 69
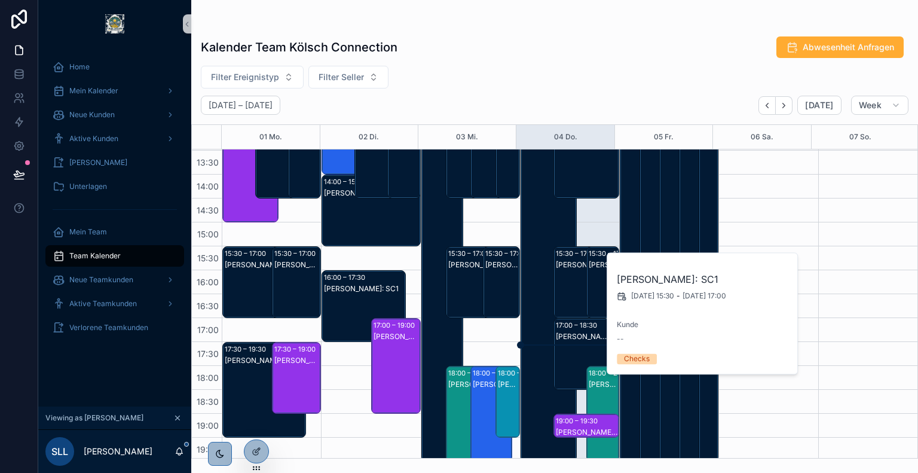
scroll to position [264, 0]
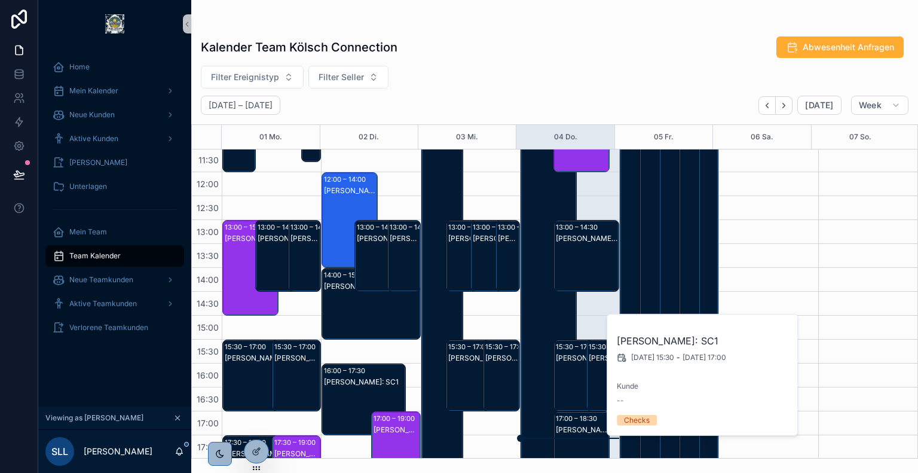
click at [585, 255] on div "[PERSON_NAME]: SC1" at bounding box center [587, 267] width 62 height 69
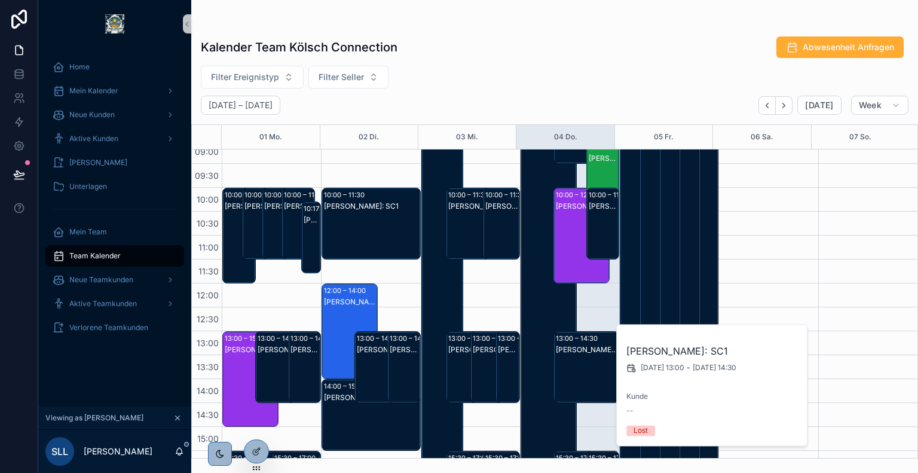
scroll to position [133, 0]
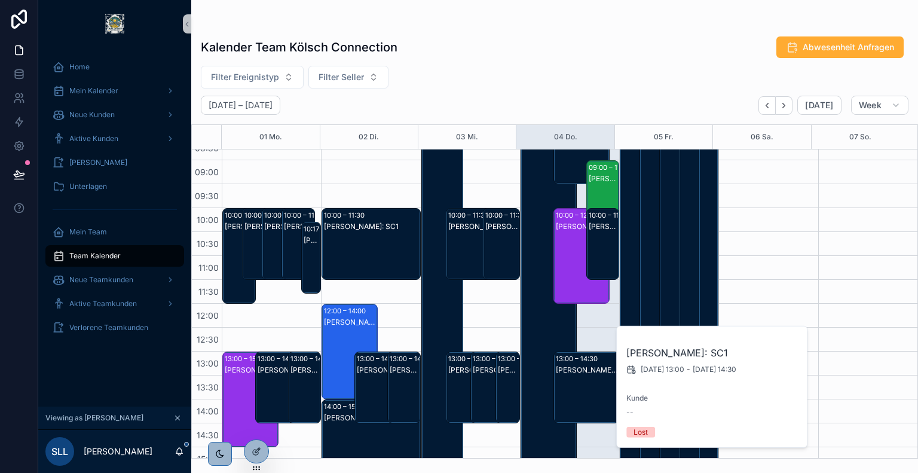
click at [598, 246] on div "[PERSON_NAME]: SC1" at bounding box center [603, 255] width 29 height 69
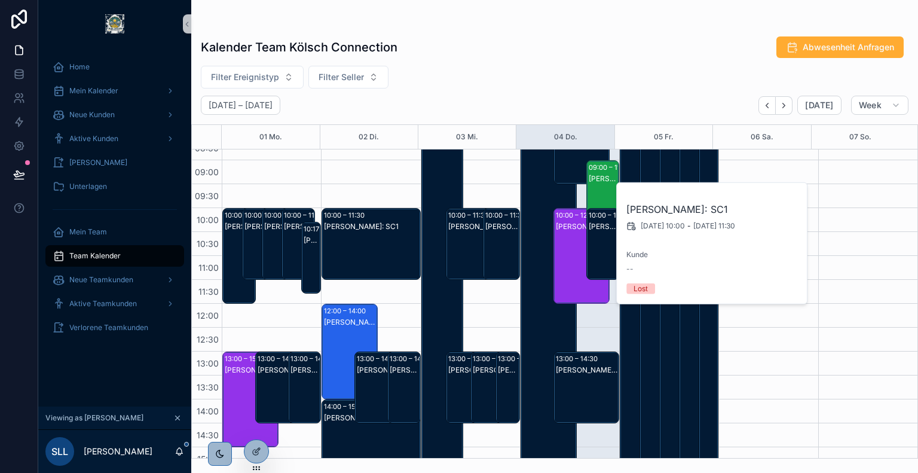
click at [580, 250] on div "[PERSON_NAME]: SC2" at bounding box center [582, 267] width 53 height 93
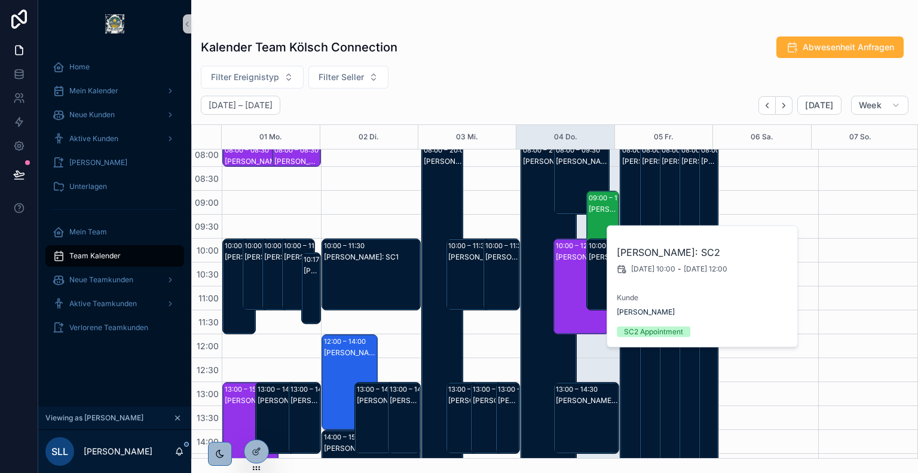
scroll to position [102, 0]
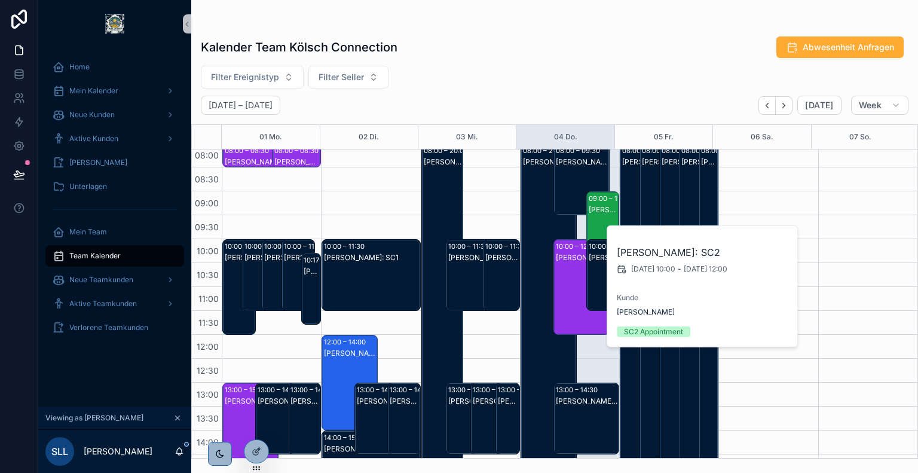
click at [604, 213] on div "[PERSON_NAME]: SC2" at bounding box center [603, 209] width 29 height 11
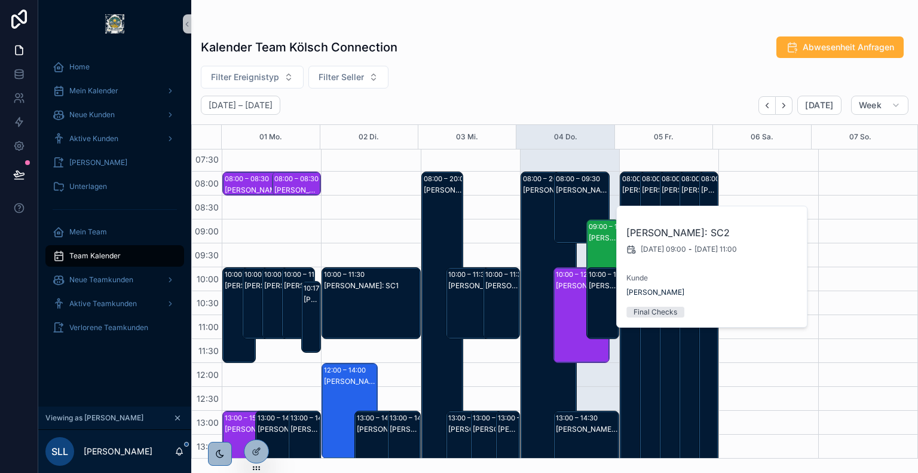
scroll to position [73, 0]
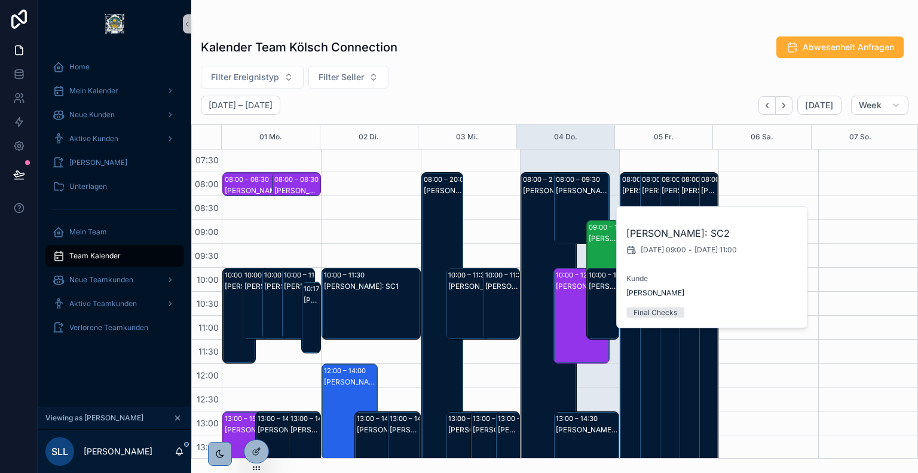
click at [581, 199] on div "[PERSON_NAME]: SC1" at bounding box center [582, 219] width 53 height 69
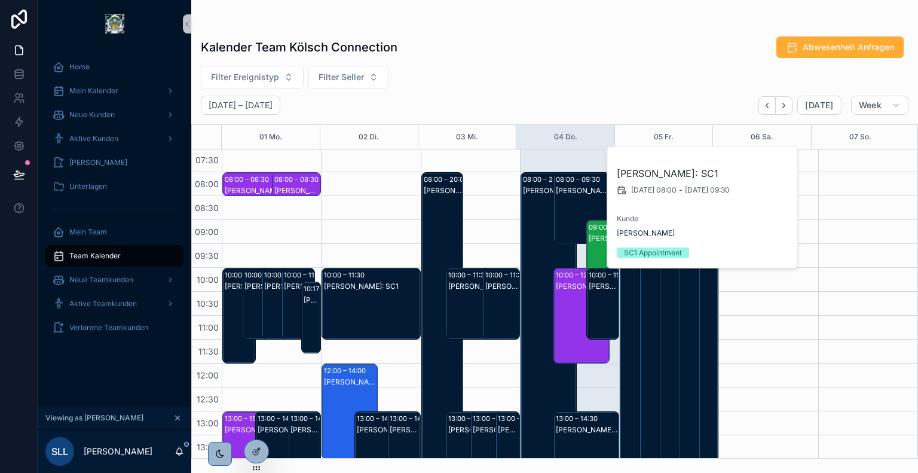
click at [568, 86] on div "Filter Ereignistyp Filter Seller" at bounding box center [554, 77] width 727 height 23
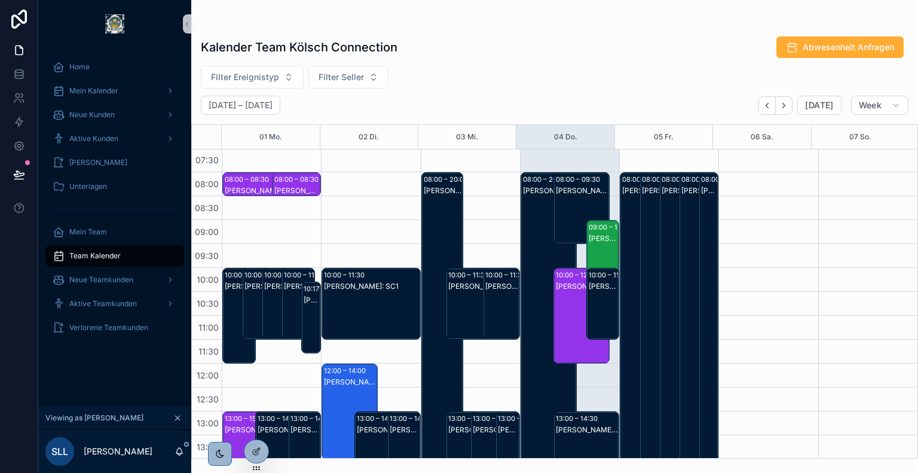
click at [579, 186] on div "[PERSON_NAME]: SC1" at bounding box center [582, 191] width 53 height 10
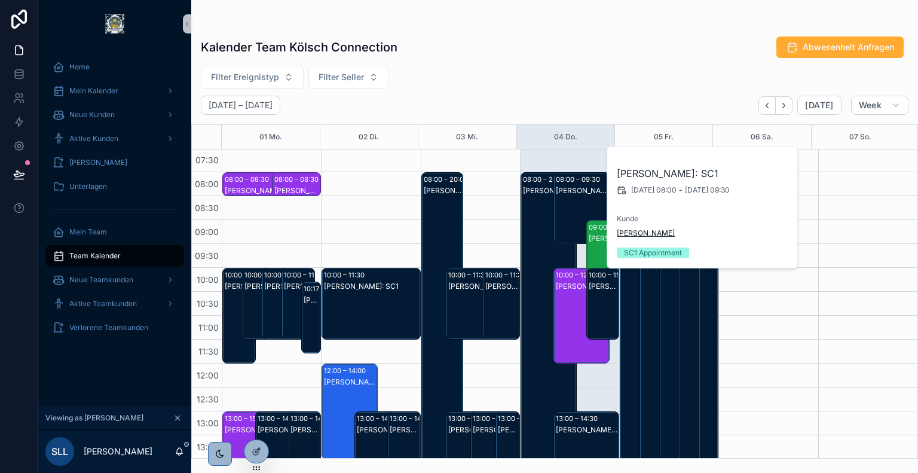
click at [648, 235] on span "[PERSON_NAME]" at bounding box center [646, 233] width 58 height 10
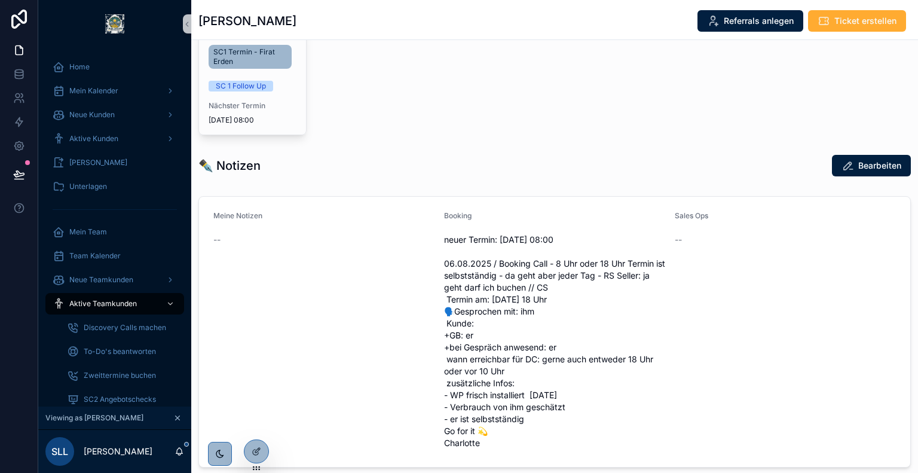
scroll to position [363, 0]
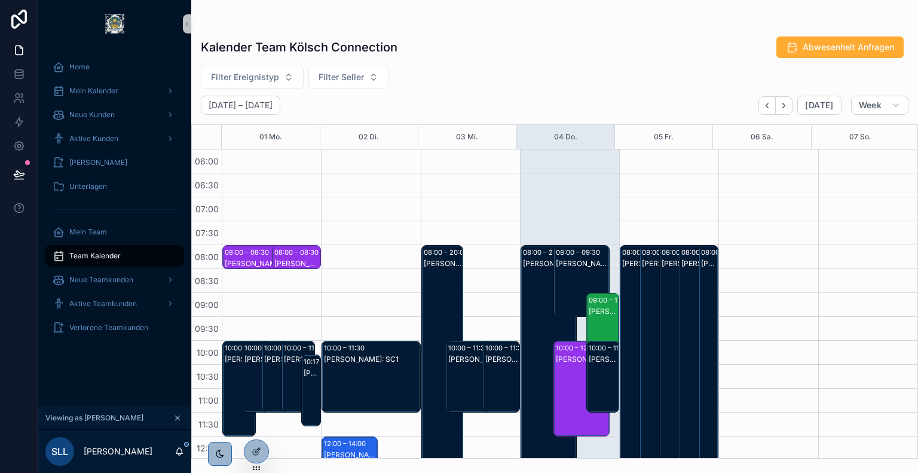
scroll to position [287, 0]
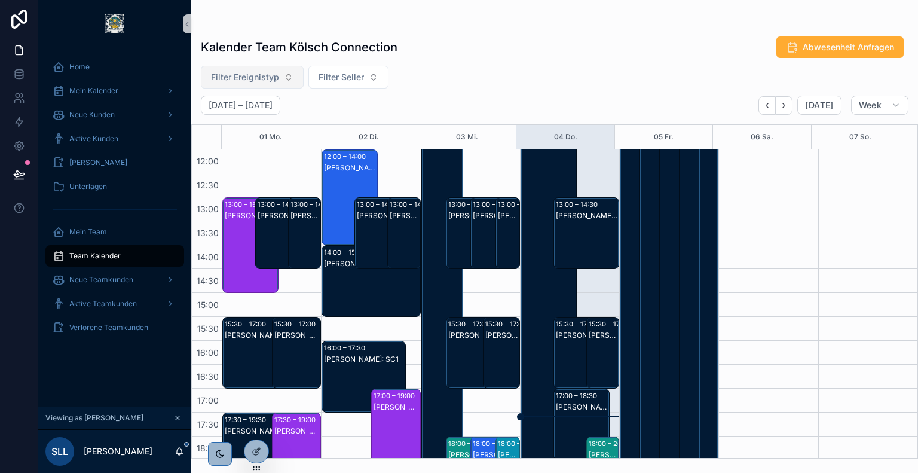
click at [262, 74] on span "Filter Ereignistyp" at bounding box center [245, 77] width 68 height 12
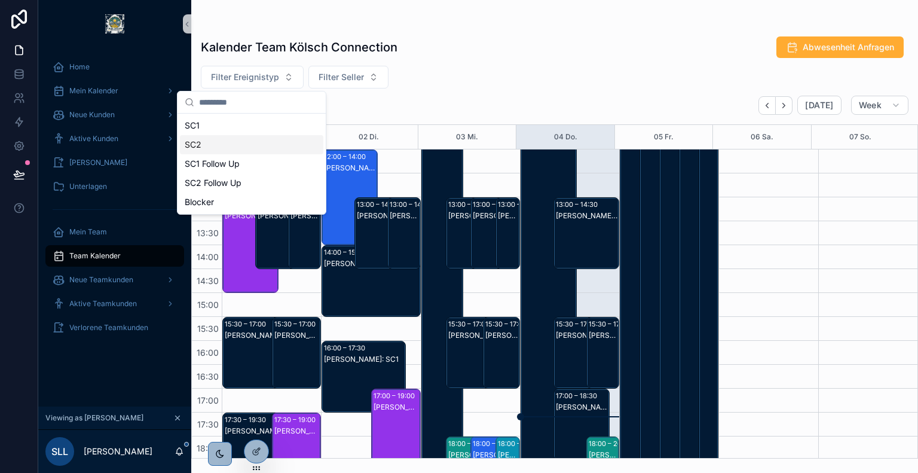
click at [234, 146] on div "SC2" at bounding box center [251, 144] width 143 height 19
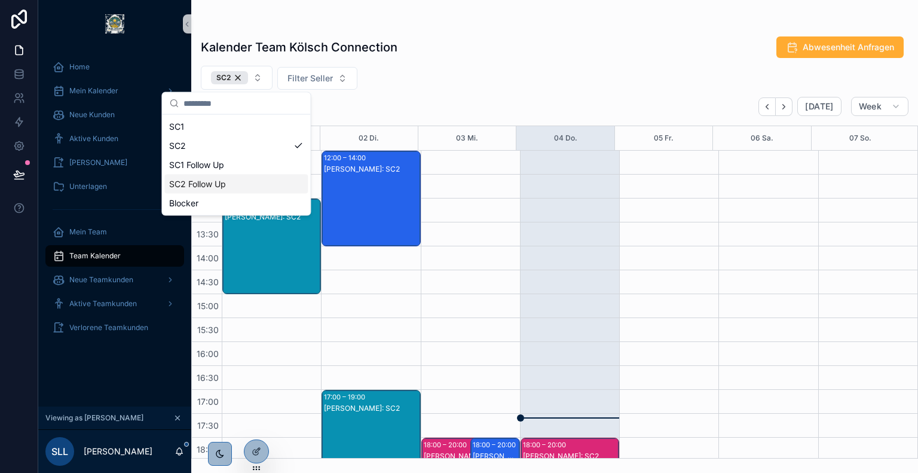
click at [241, 186] on div "SC2 Follow Up" at bounding box center [235, 184] width 143 height 19
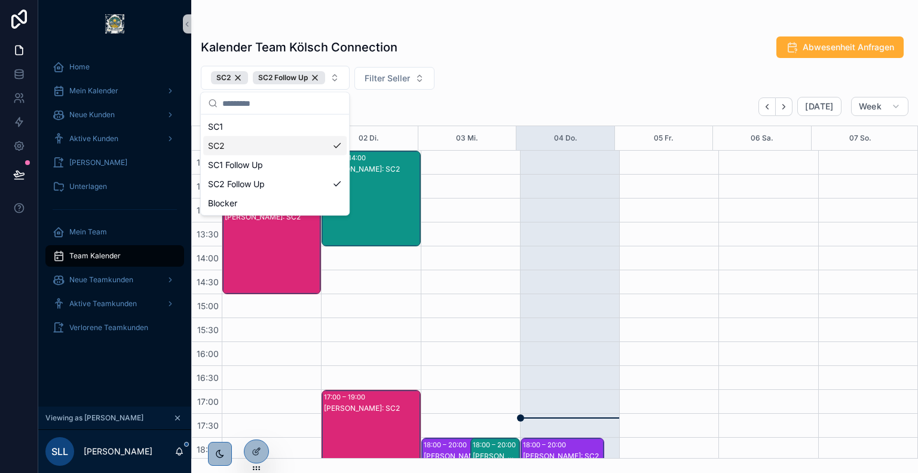
click at [540, 90] on div "Kalender Team Kölsch Connection Abwesenheit Anfragen SC2 SC2 Follow Up Filter S…" at bounding box center [554, 244] width 727 height 430
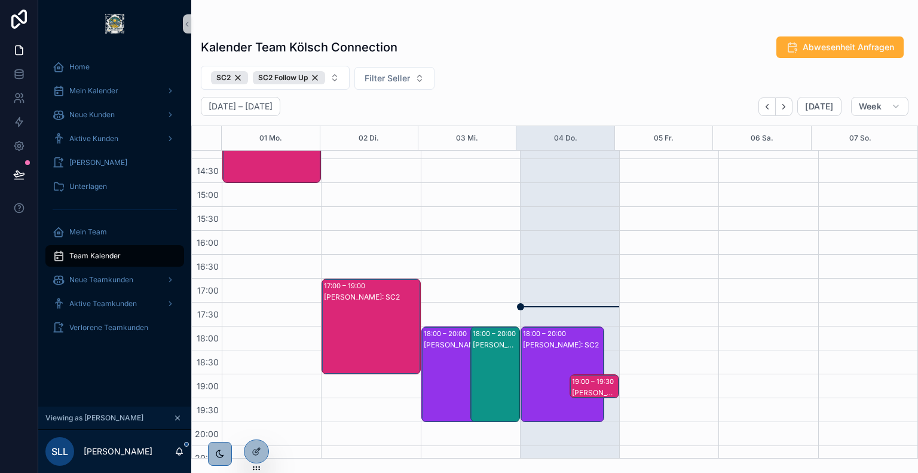
scroll to position [400, 0]
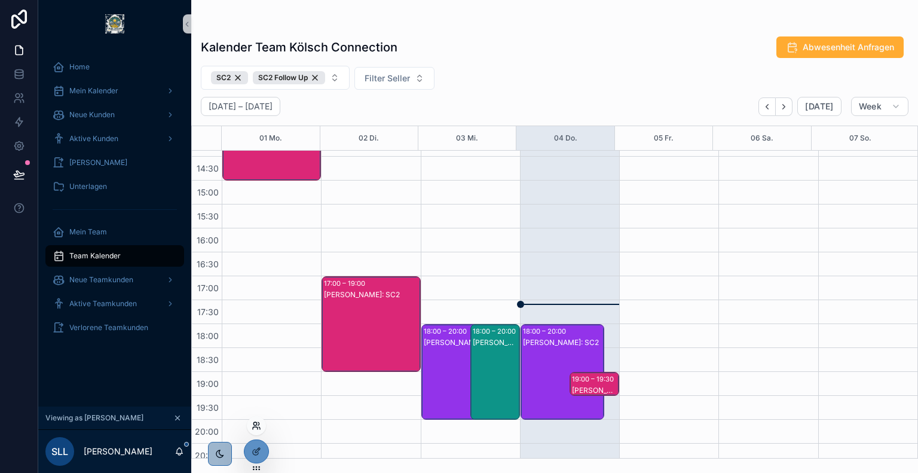
click at [258, 427] on icon at bounding box center [257, 426] width 10 height 10
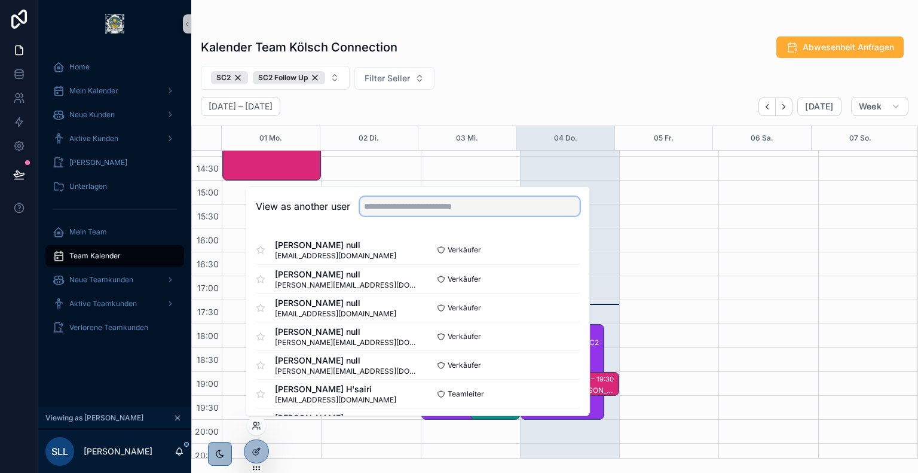
click at [461, 208] on input "text" at bounding box center [470, 206] width 220 height 19
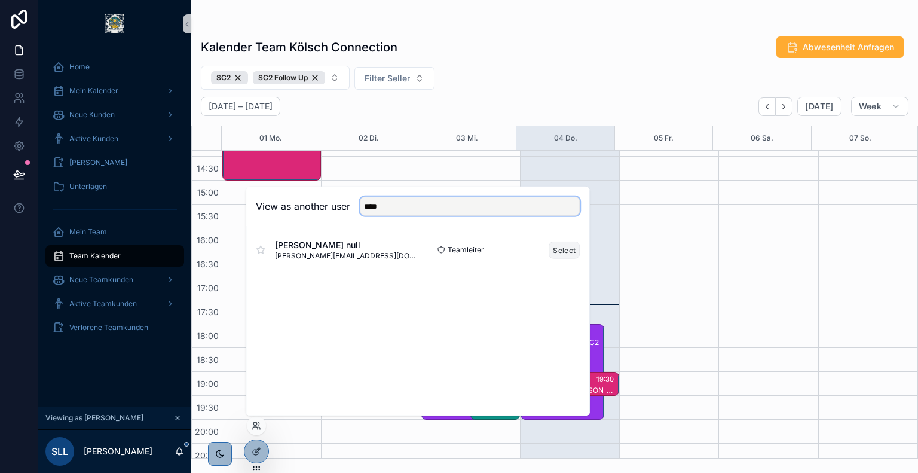
type input "****"
click at [559, 249] on button "Select" at bounding box center [564, 249] width 31 height 17
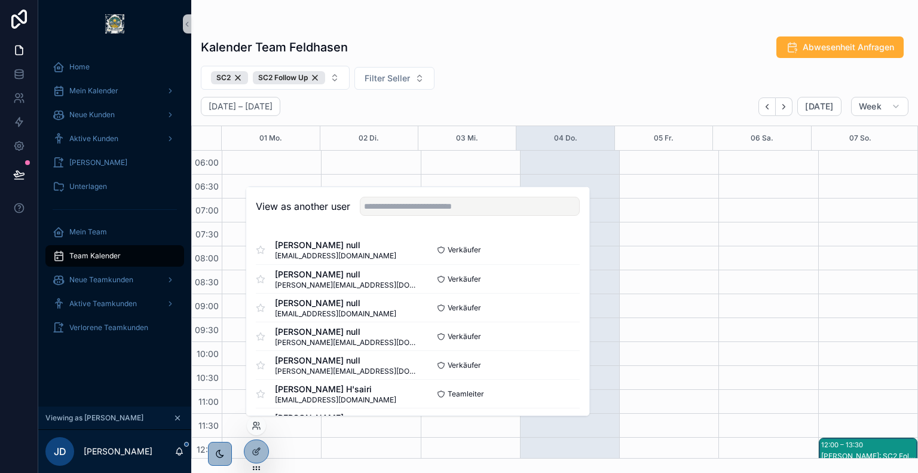
scroll to position [287, 0]
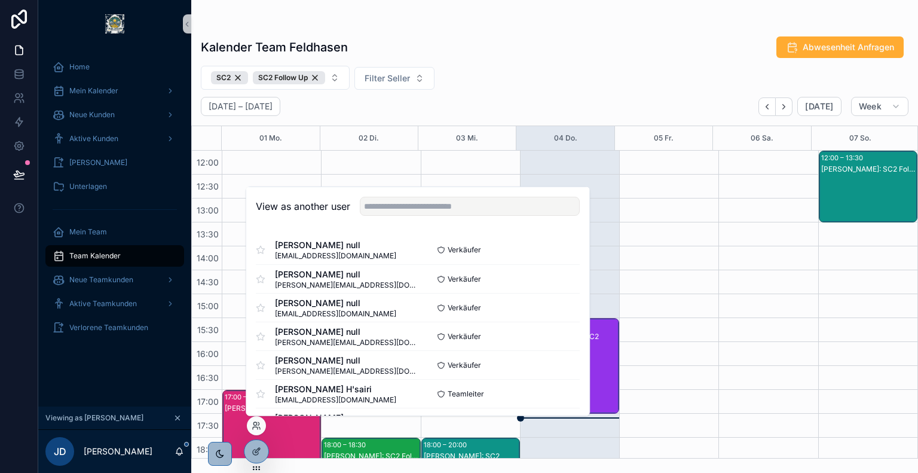
click at [570, 50] on div "Kalender Team Feldhasen Abwesenheit Anfragen" at bounding box center [555, 47] width 708 height 23
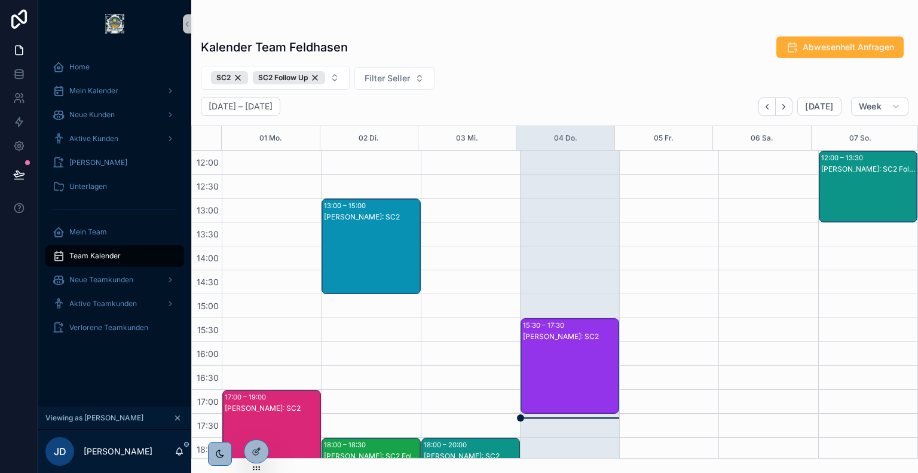
click at [564, 355] on div "[PERSON_NAME]: SC2" at bounding box center [570, 377] width 95 height 93
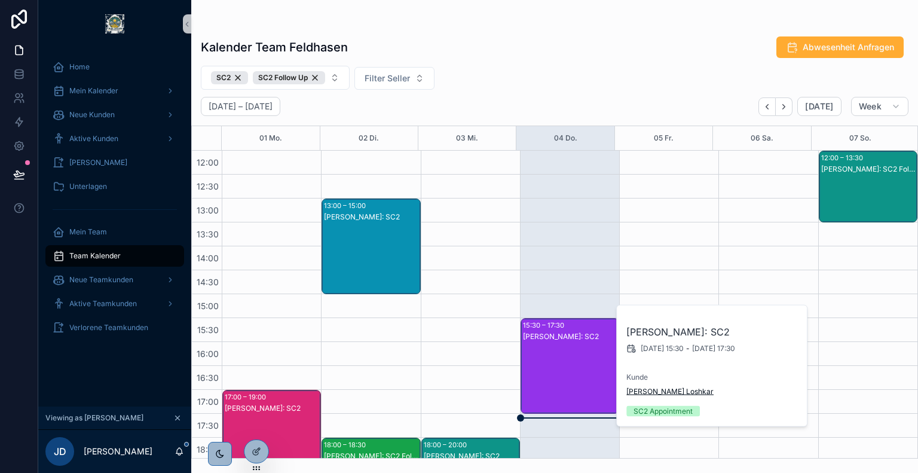
click at [647, 389] on span "[PERSON_NAME] Loshkar" at bounding box center [669, 392] width 87 height 10
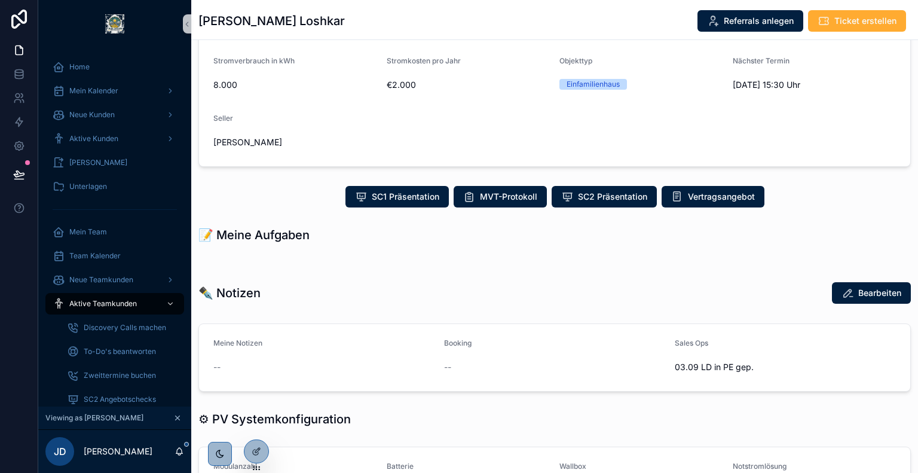
scroll to position [138, 0]
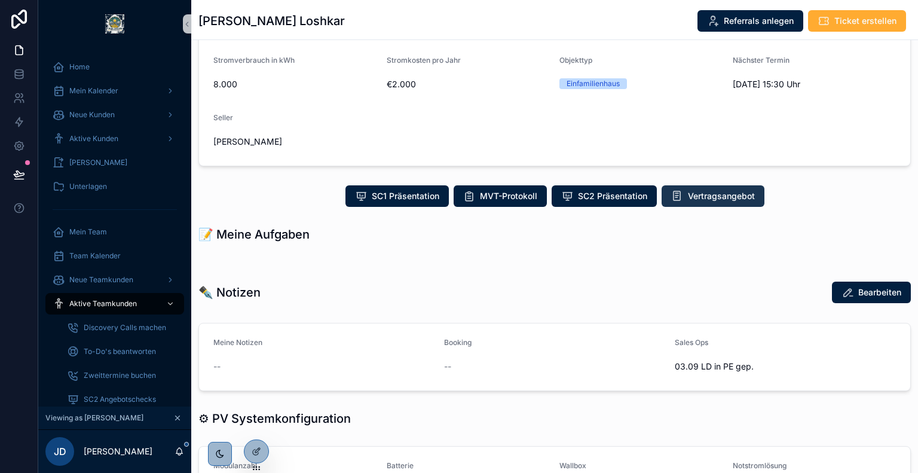
click at [697, 199] on span "Vertragsangebot" at bounding box center [721, 196] width 67 height 12
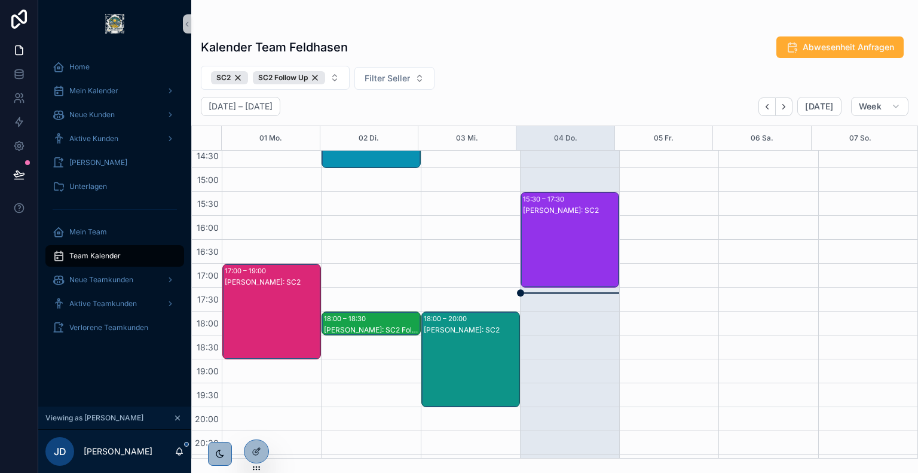
scroll to position [423, 0]
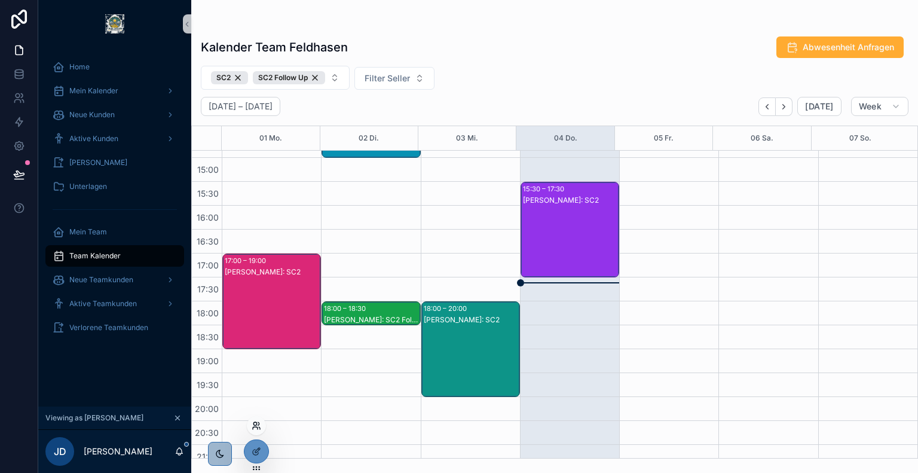
click at [258, 421] on icon at bounding box center [257, 426] width 10 height 10
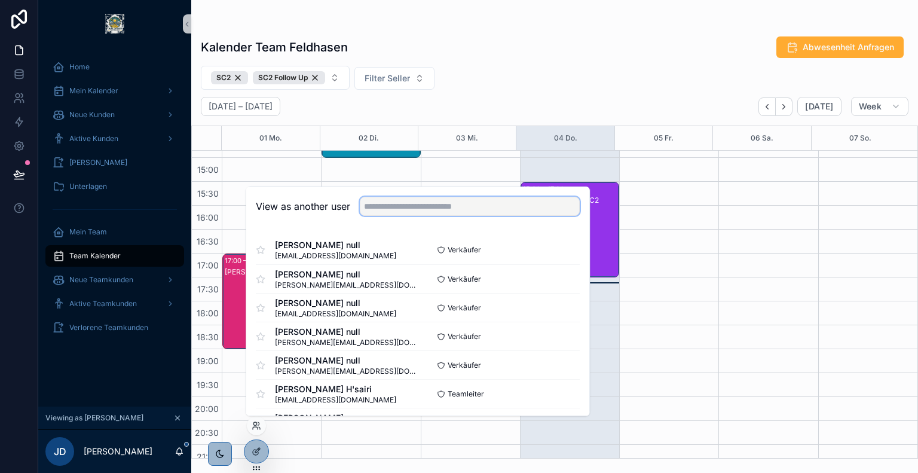
click at [491, 200] on input "text" at bounding box center [470, 206] width 220 height 19
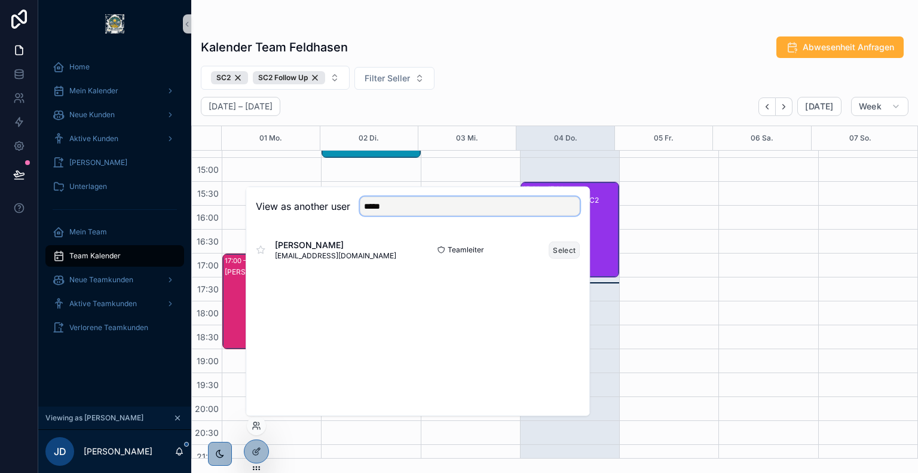
type input "*****"
click at [565, 251] on button "Select" at bounding box center [564, 249] width 31 height 17
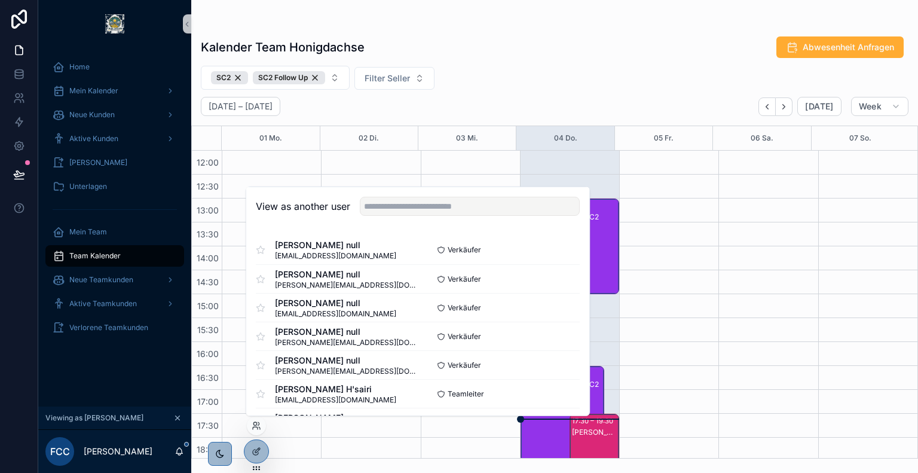
click at [500, 50] on div "Kalender Team Honigdachse Abwesenheit Anfragen" at bounding box center [555, 47] width 708 height 23
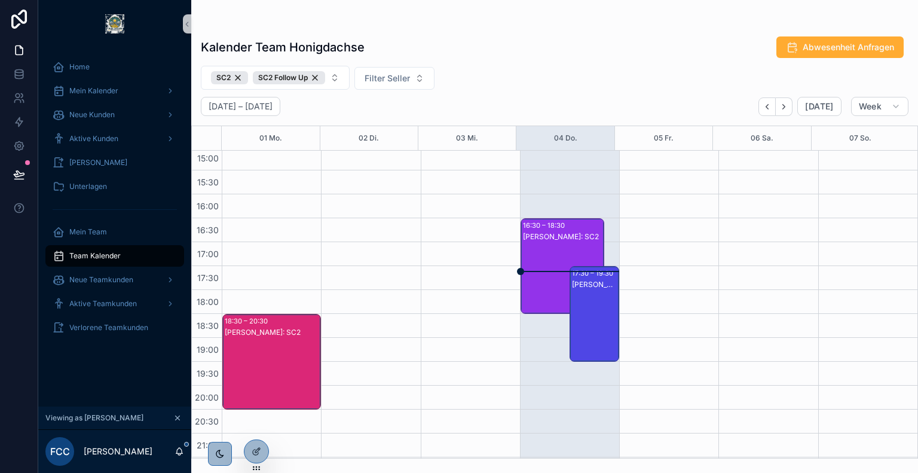
scroll to position [435, 0]
click at [576, 282] on div "[PERSON_NAME]: SC2" at bounding box center [595, 284] width 46 height 10
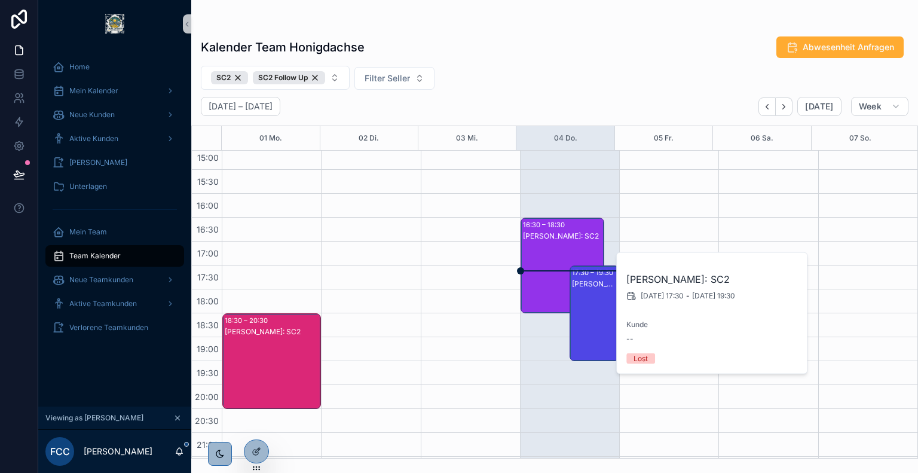
click at [548, 265] on div "[PERSON_NAME]: SC2" at bounding box center [563, 277] width 80 height 93
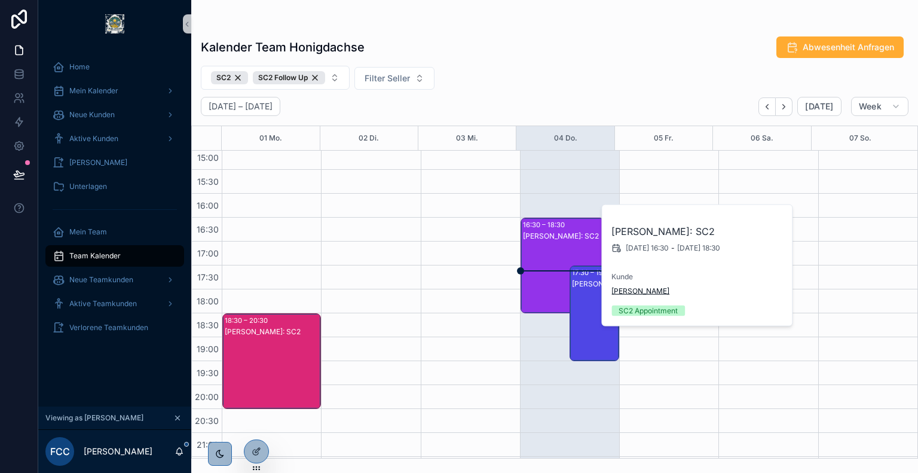
click at [624, 288] on span "[PERSON_NAME]" at bounding box center [641, 291] width 58 height 10
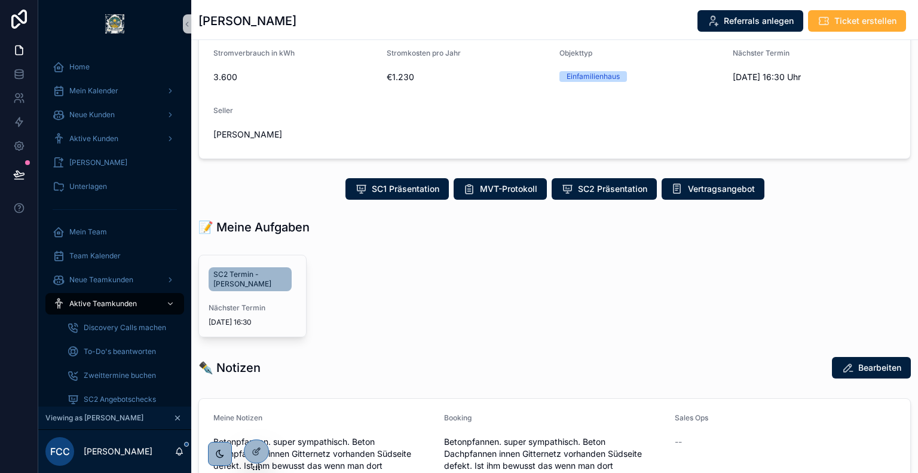
scroll to position [146, 0]
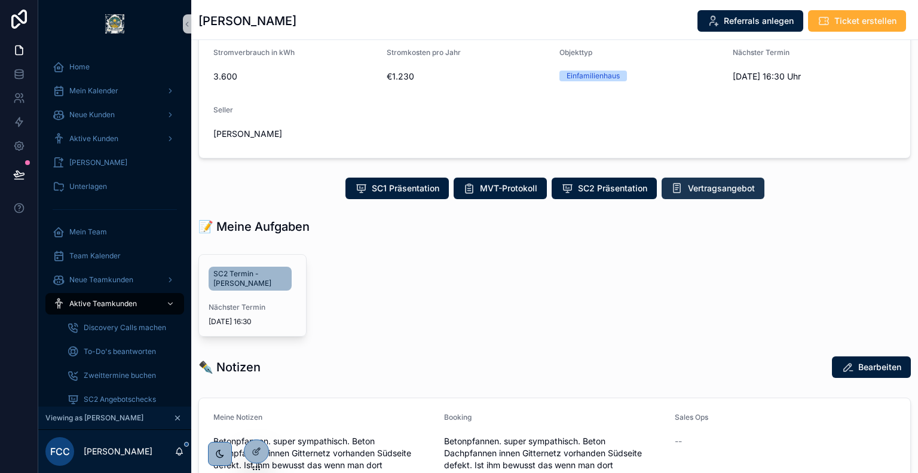
click at [719, 194] on span "Vertragsangebot" at bounding box center [721, 188] width 67 height 12
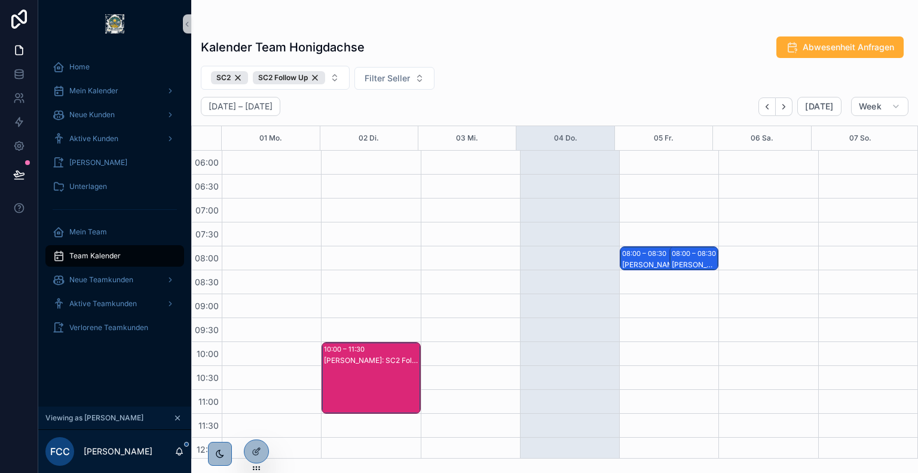
scroll to position [287, 0]
